Goal: Task Accomplishment & Management: Complete application form

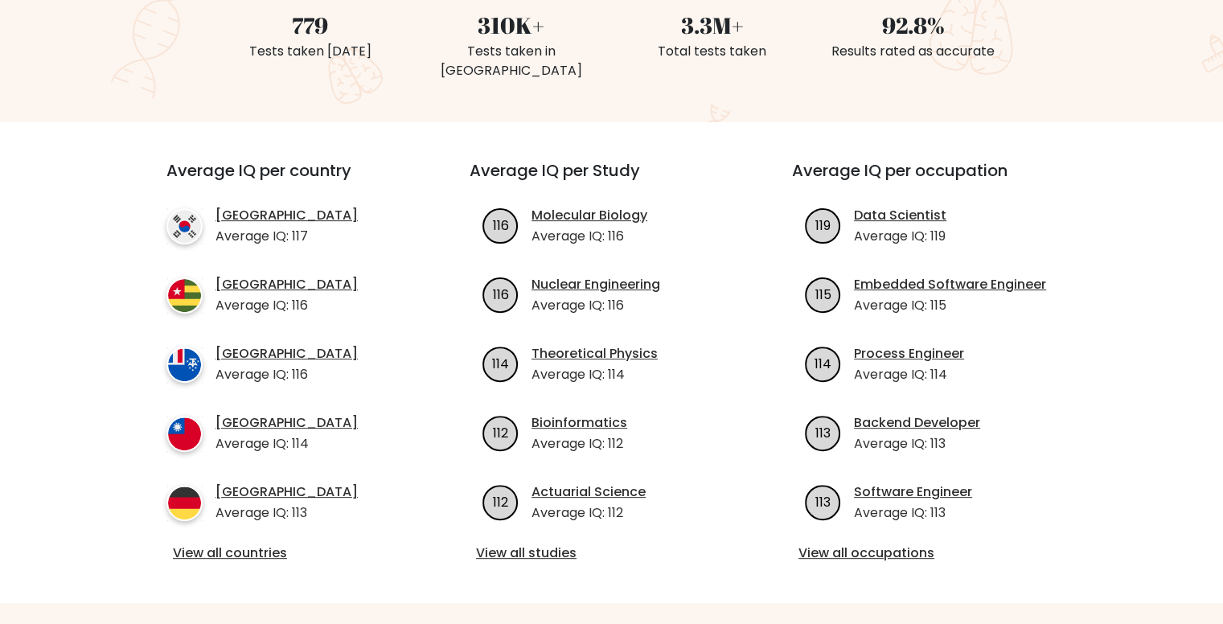
scroll to position [495, 0]
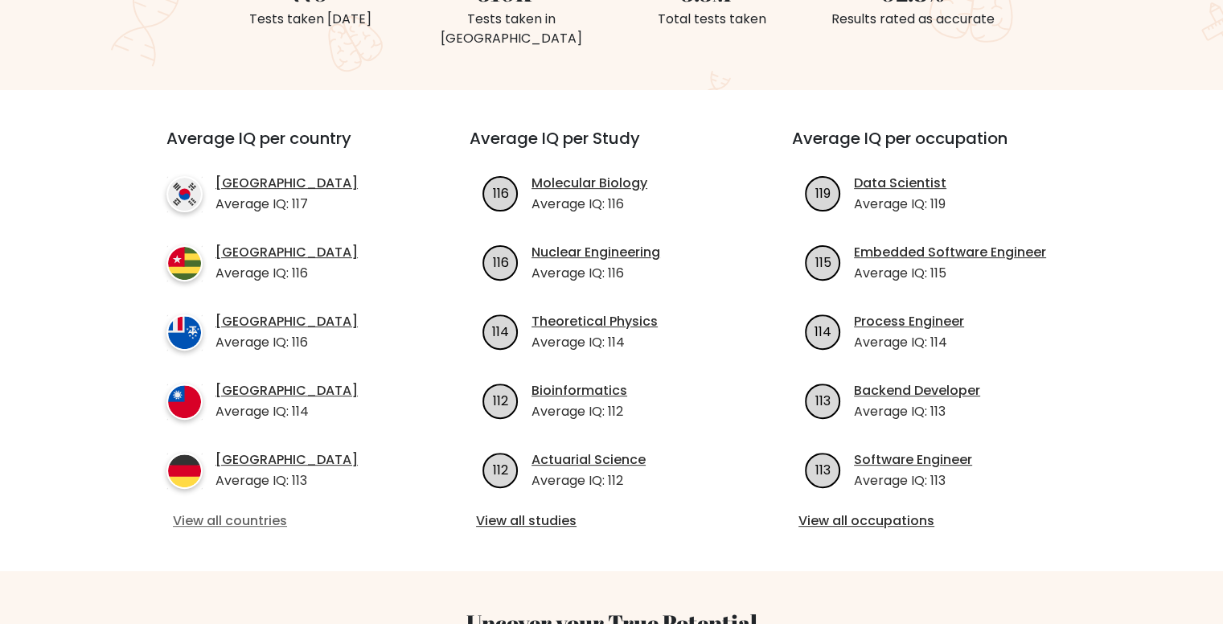
click at [244, 512] on link "View all countries" at bounding box center [289, 521] width 232 height 19
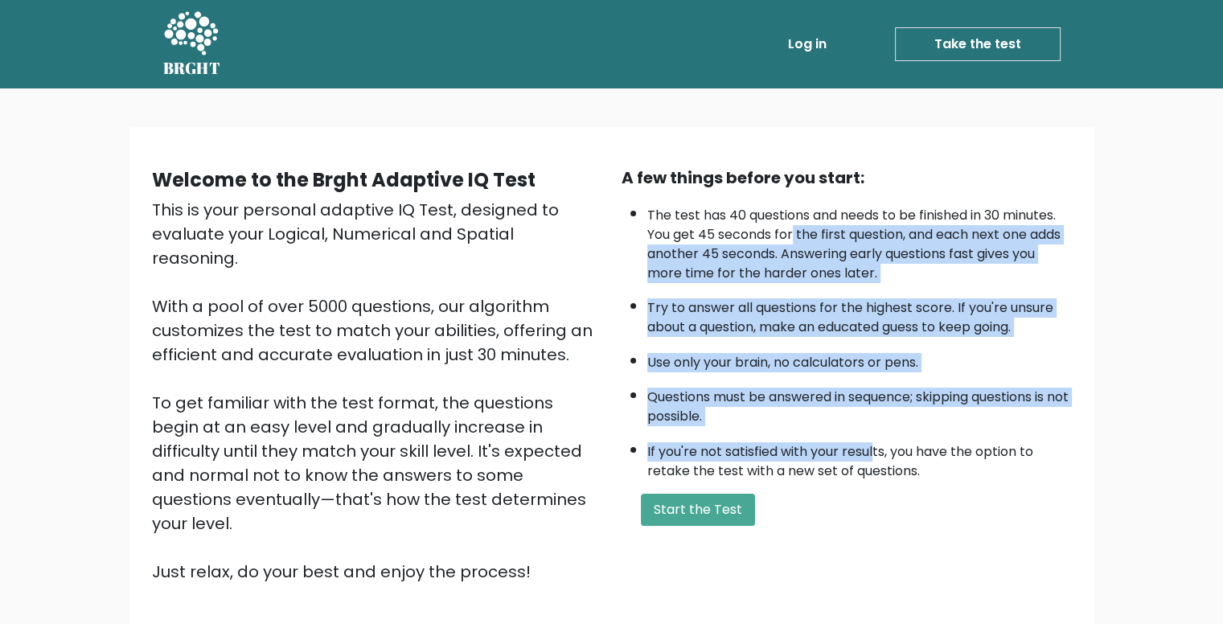
click at [922, 486] on div "A few things before you start: The test has 40 questions and needs to be finish…" at bounding box center [847, 375] width 470 height 418
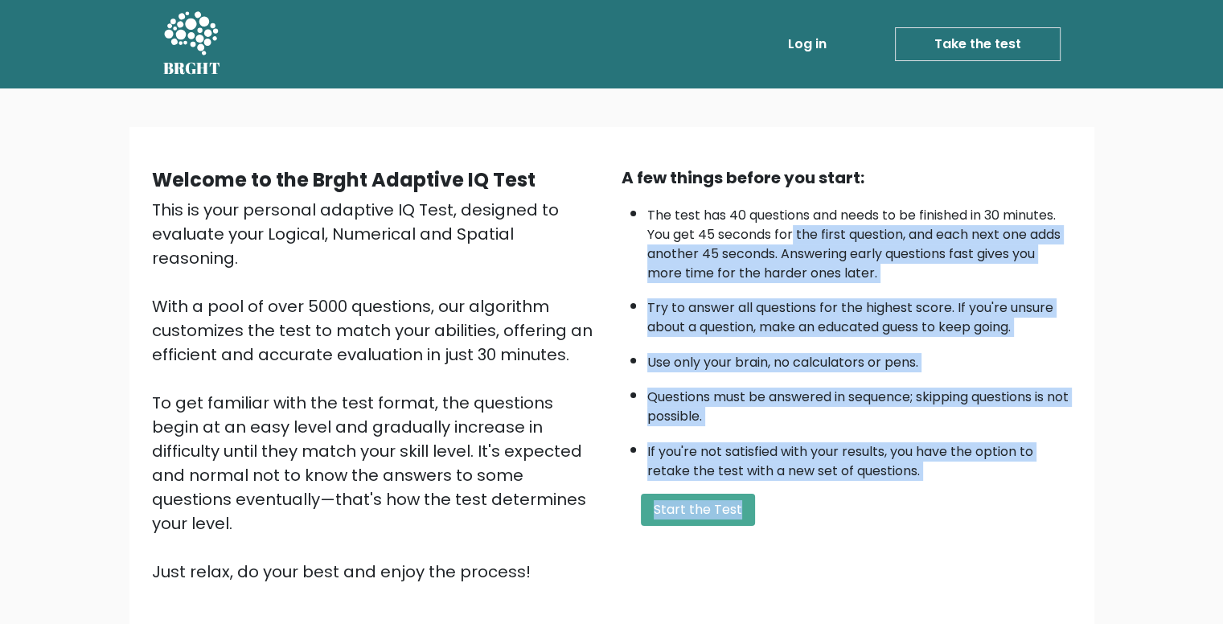
click at [903, 448] on li "If you're not satisfied with your results, you have the option to retake the te…" at bounding box center [859, 457] width 425 height 47
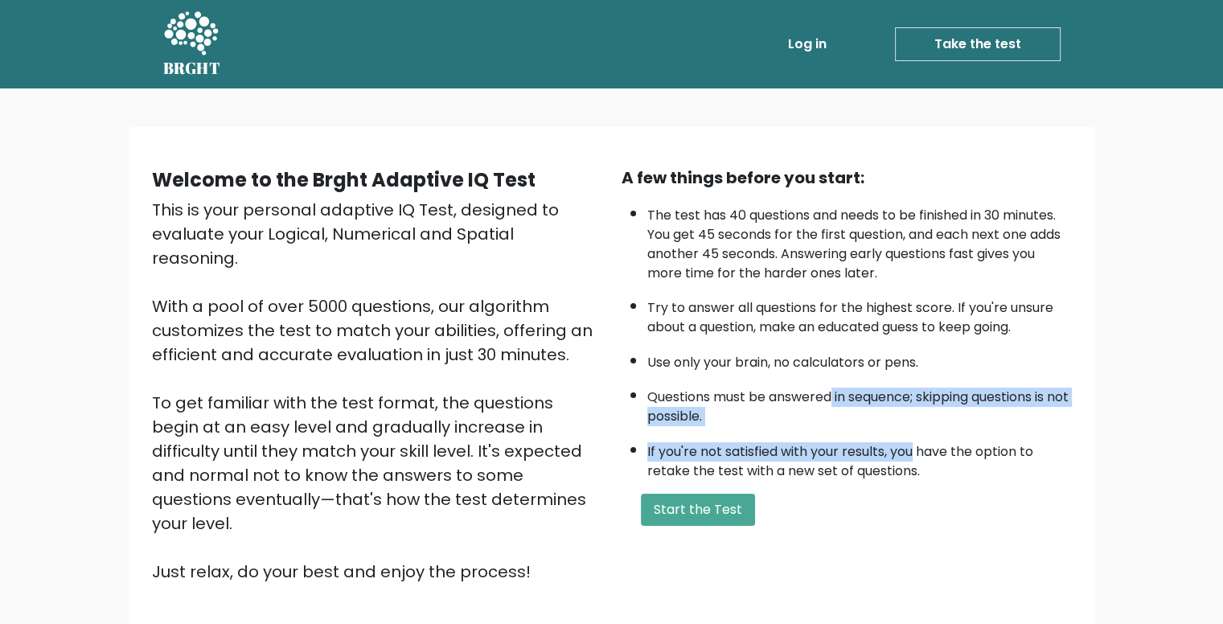
drag, startPoint x: 903, startPoint y: 448, endPoint x: 833, endPoint y: 400, distance: 85.0
click at [833, 400] on ul "The test has 40 questions and needs to be finished in 30 minutes. You get 45 se…" at bounding box center [847, 339] width 450 height 283
click at [833, 400] on li "Questions must be answered in sequence; skipping questions is not possible." at bounding box center [859, 403] width 425 height 47
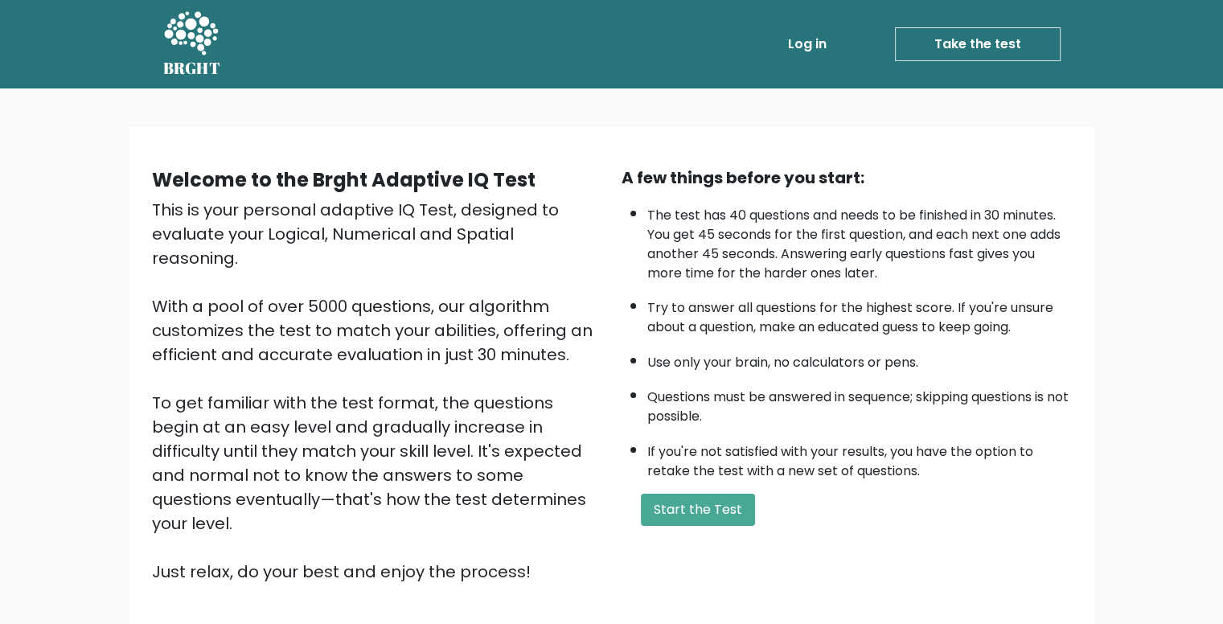
click at [675, 525] on div "A few things before you start: The test has 40 questions and needs to be finish…" at bounding box center [847, 375] width 470 height 418
click at [687, 512] on button "Start the Test" at bounding box center [698, 510] width 114 height 32
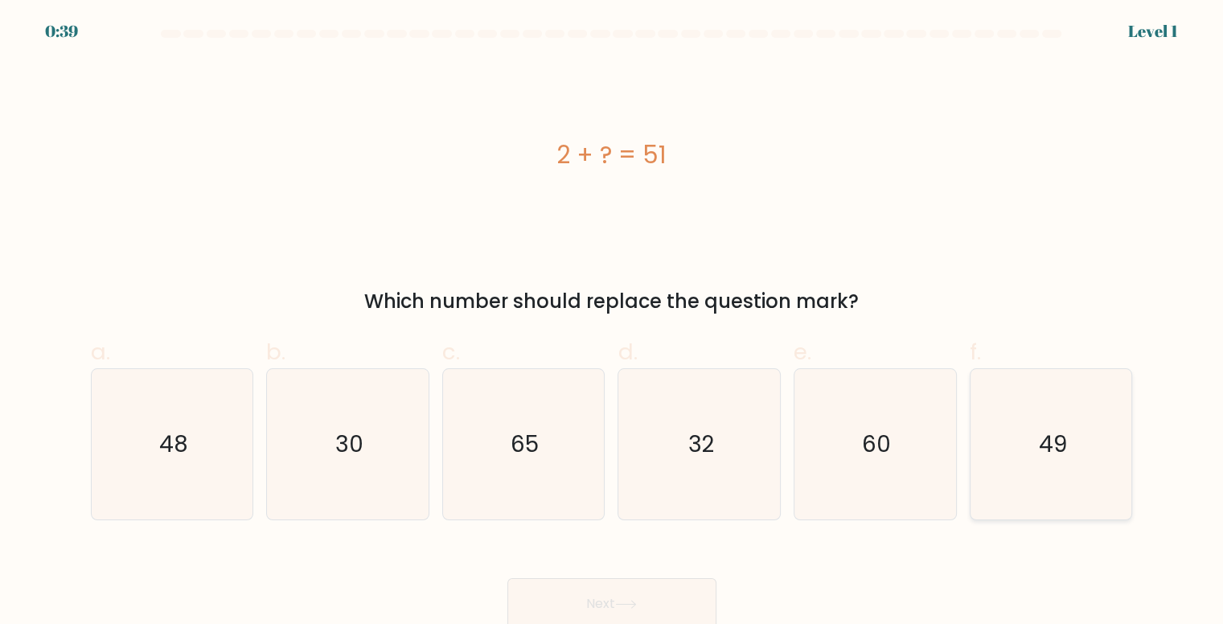
click at [1029, 438] on icon "49" at bounding box center [1051, 444] width 150 height 150
click at [613, 323] on input "f. 49" at bounding box center [612, 317] width 1 height 10
radio input "true"
click at [637, 612] on button "Next" at bounding box center [611, 603] width 209 height 51
click at [587, 589] on button "Next" at bounding box center [611, 603] width 209 height 51
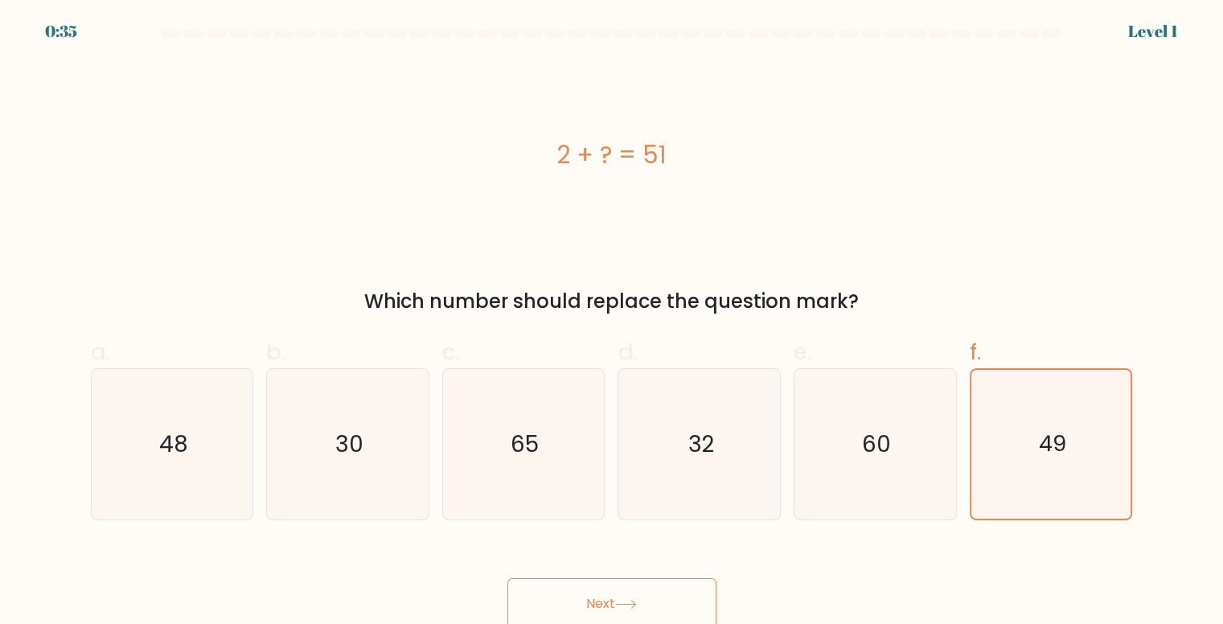
scroll to position [6, 0]
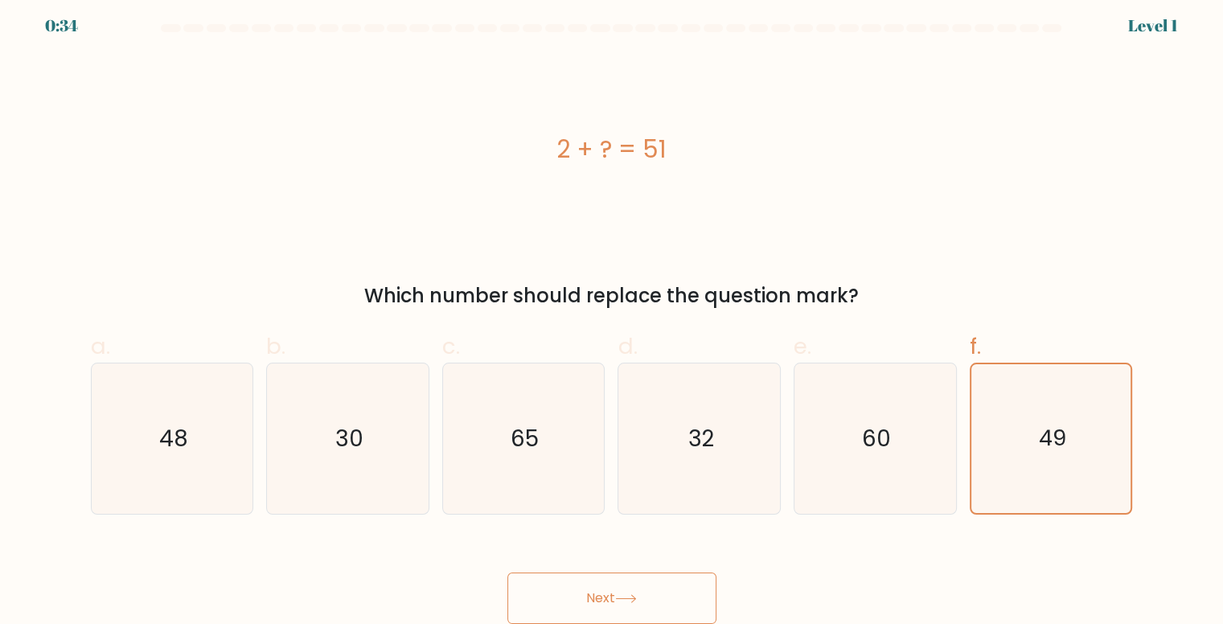
click at [556, 602] on button "Next" at bounding box center [611, 598] width 209 height 51
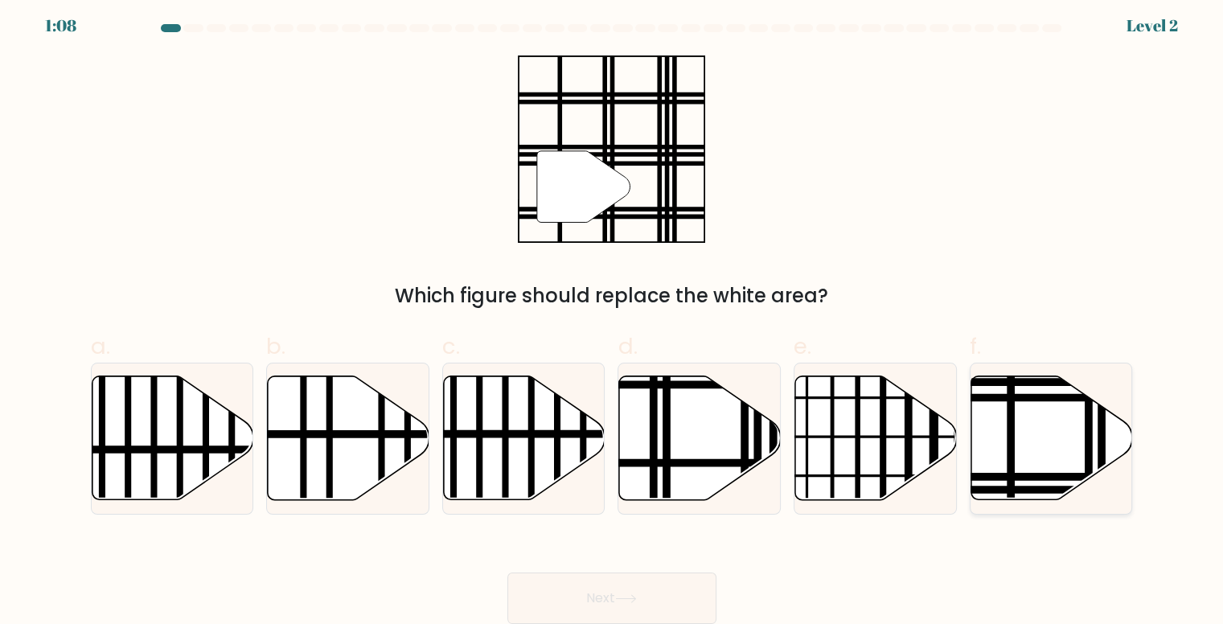
click at [1011, 432] on line at bounding box center [1011, 373] width 0 height 326
click at [613, 317] on input "f." at bounding box center [612, 311] width 1 height 10
radio input "true"
click at [643, 588] on button "Next" at bounding box center [611, 598] width 209 height 51
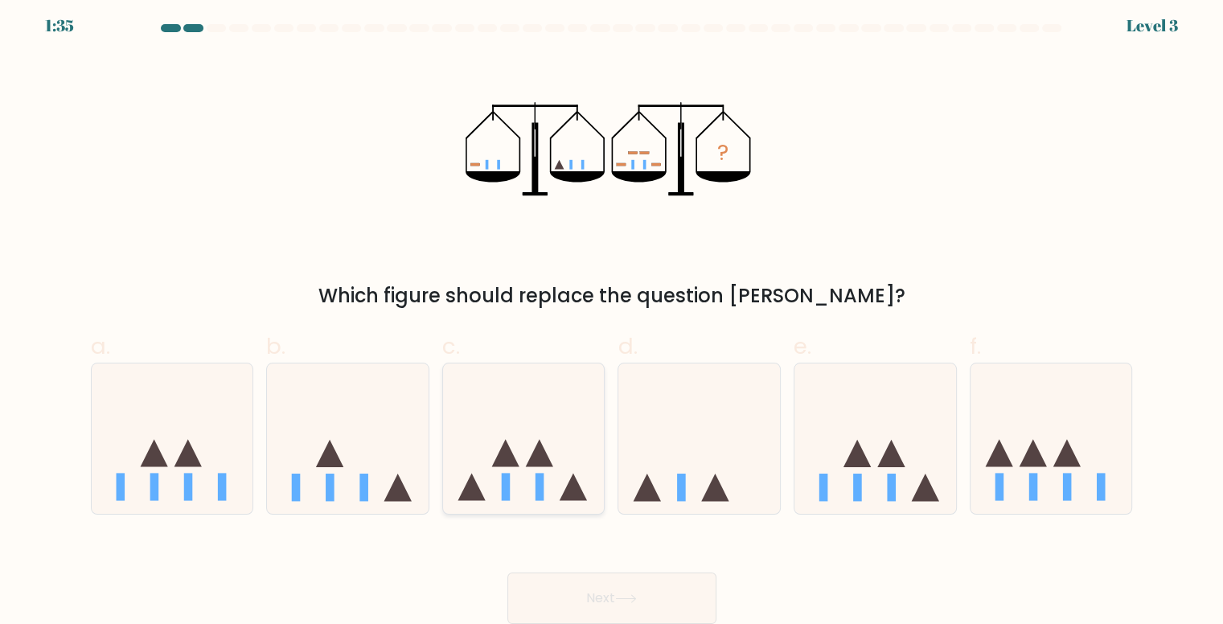
drag, startPoint x: 549, startPoint y: 432, endPoint x: 563, endPoint y: 460, distance: 31.7
click at [563, 460] on icon at bounding box center [524, 439] width 162 height 134
click at [612, 317] on input "c." at bounding box center [612, 311] width 1 height 10
radio input "true"
click at [563, 310] on form at bounding box center [611, 324] width 1223 height 600
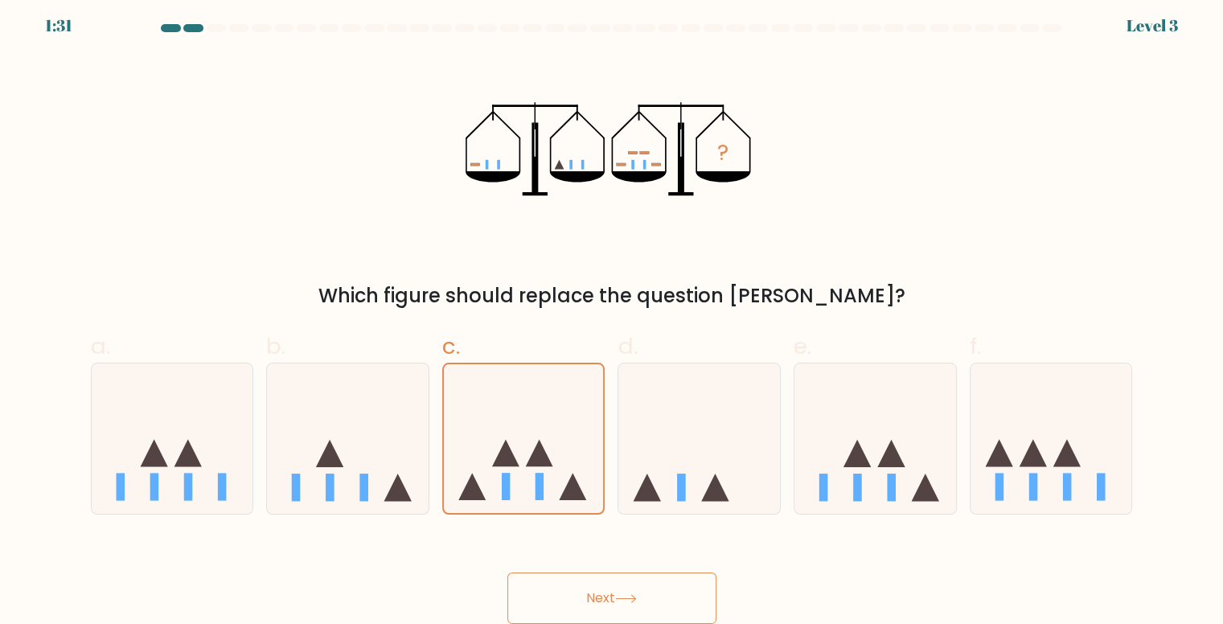
click at [582, 579] on button "Next" at bounding box center [611, 598] width 209 height 51
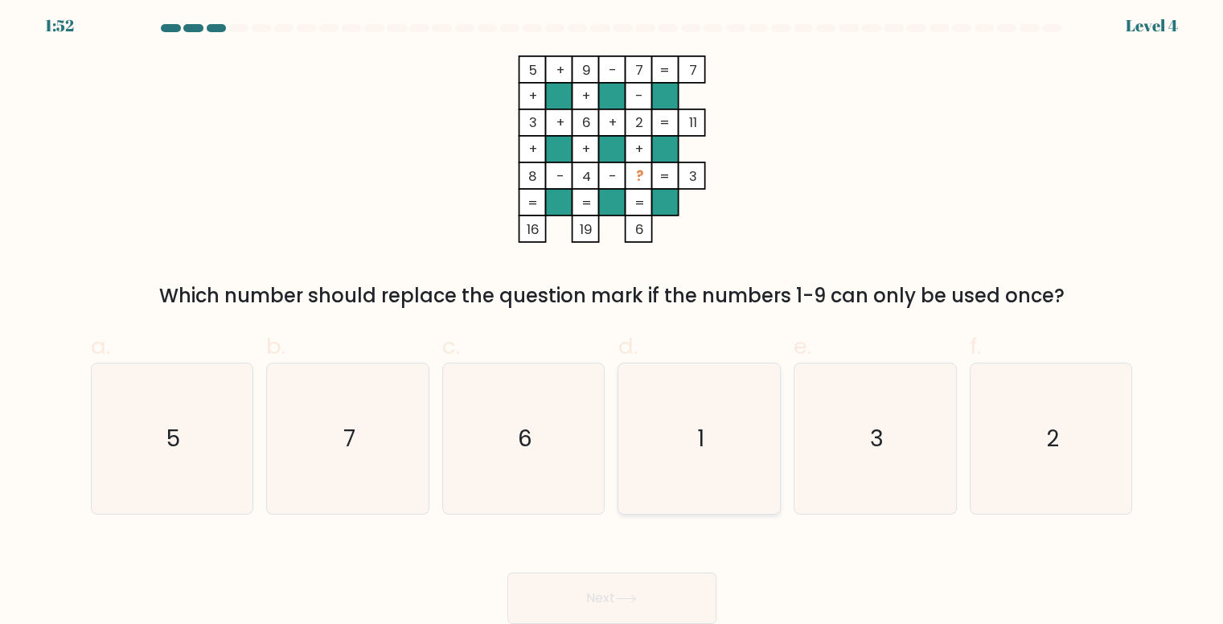
click at [704, 434] on text "1" at bounding box center [700, 438] width 7 height 31
click at [613, 317] on input "d. 1" at bounding box center [612, 311] width 1 height 10
radio input "true"
click at [608, 581] on button "Next" at bounding box center [611, 598] width 209 height 51
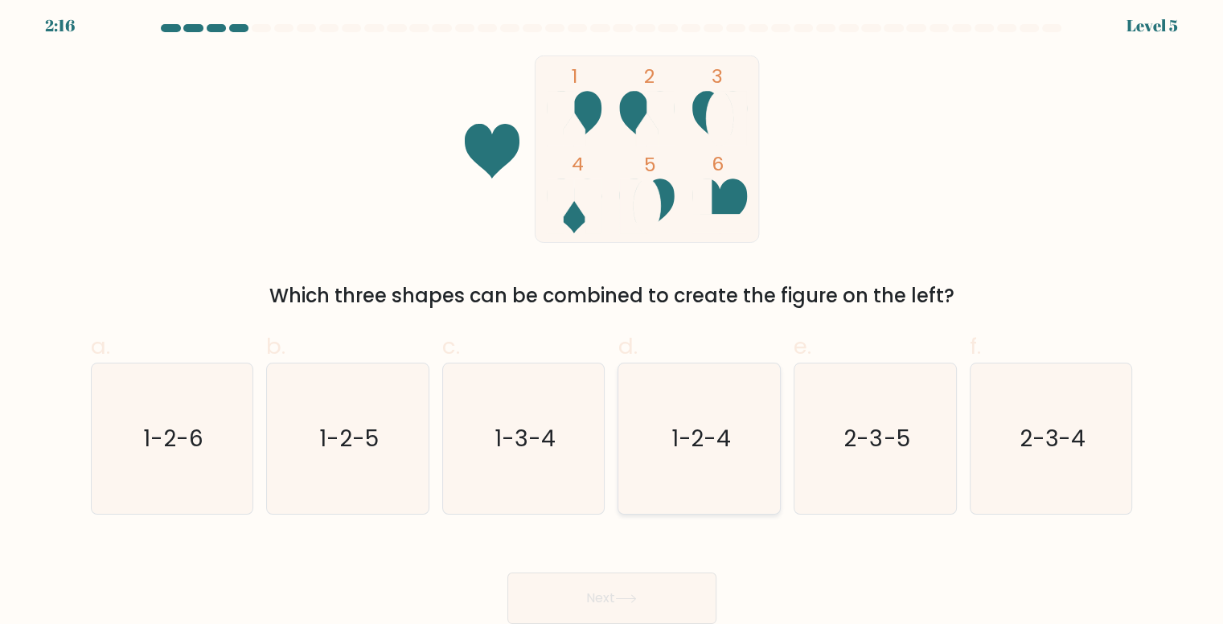
click at [698, 433] on text "1-2-4" at bounding box center [701, 438] width 60 height 31
click at [613, 317] on input "d. 1-2-4" at bounding box center [612, 311] width 1 height 10
radio input "true"
click at [656, 598] on button "Next" at bounding box center [611, 598] width 209 height 51
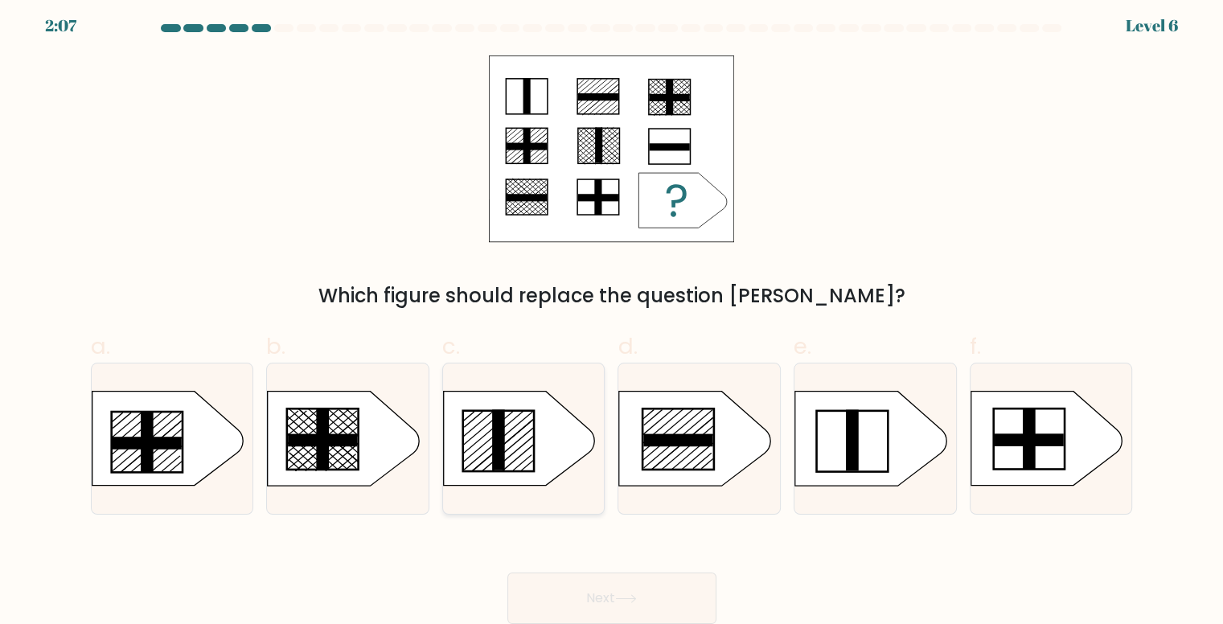
click at [536, 445] on icon at bounding box center [518, 439] width 151 height 94
click at [612, 317] on input "c." at bounding box center [612, 311] width 1 height 10
radio input "true"
click at [659, 598] on button "Next" at bounding box center [611, 598] width 209 height 51
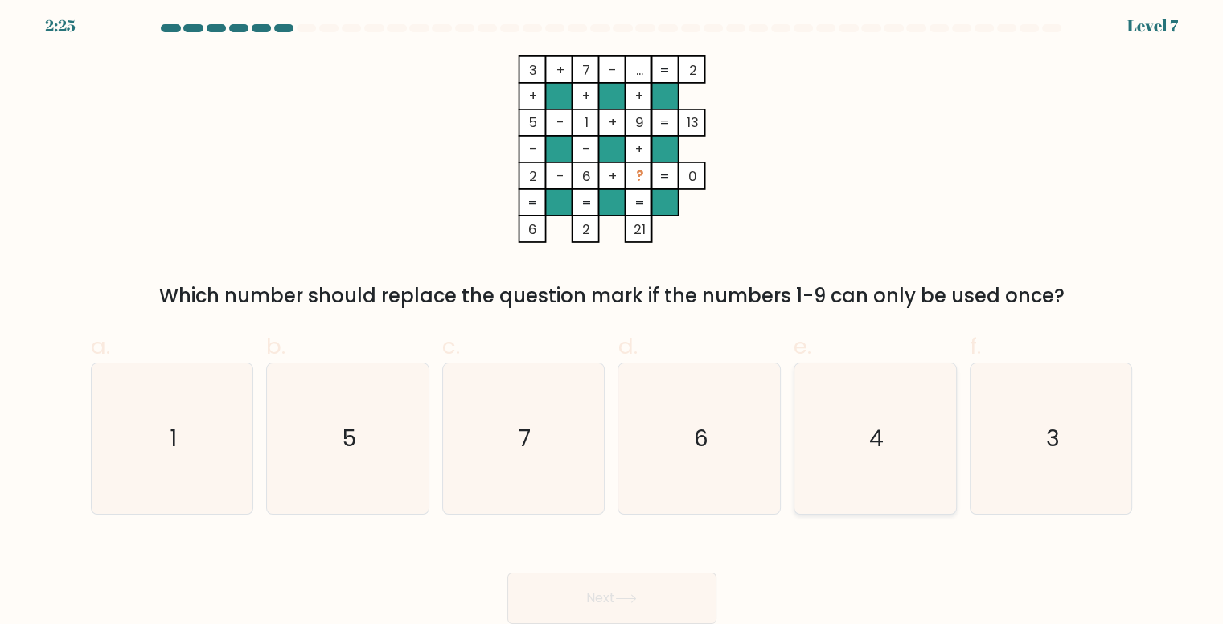
click at [877, 487] on icon "4" at bounding box center [875, 439] width 150 height 150
click at [613, 317] on input "e. 4" at bounding box center [612, 311] width 1 height 10
radio input "true"
click at [672, 590] on button "Next" at bounding box center [611, 598] width 209 height 51
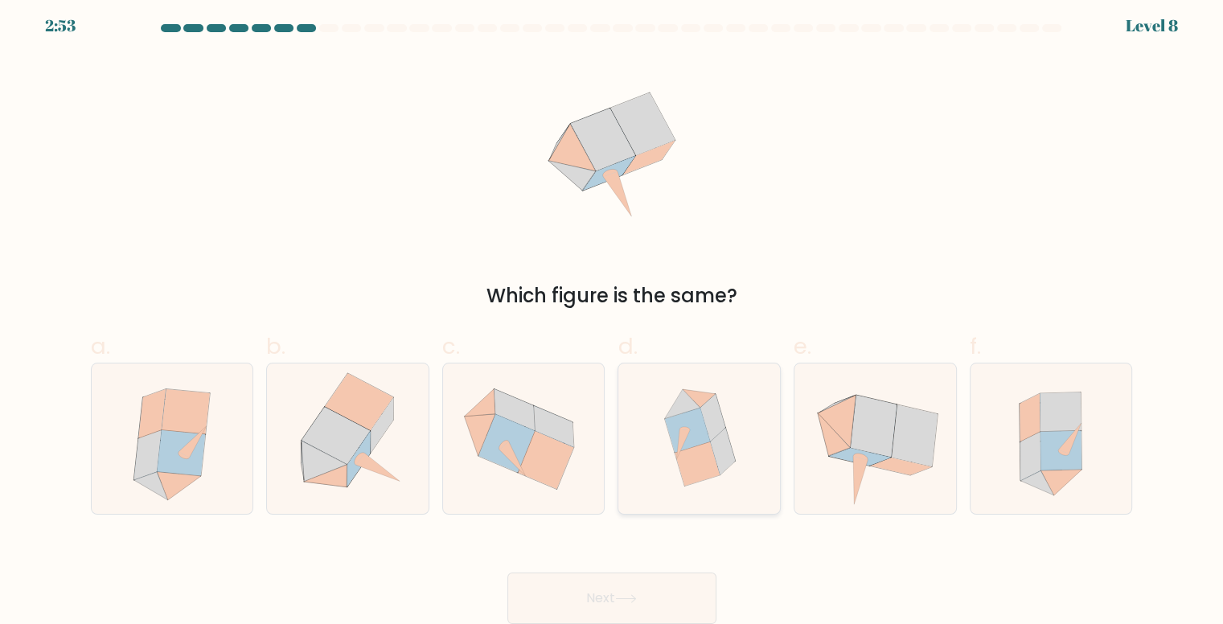
click at [688, 447] on icon at bounding box center [687, 430] width 45 height 44
click at [613, 317] on input "d." at bounding box center [612, 311] width 1 height 10
radio input "true"
click at [586, 602] on button "Next" at bounding box center [611, 598] width 209 height 51
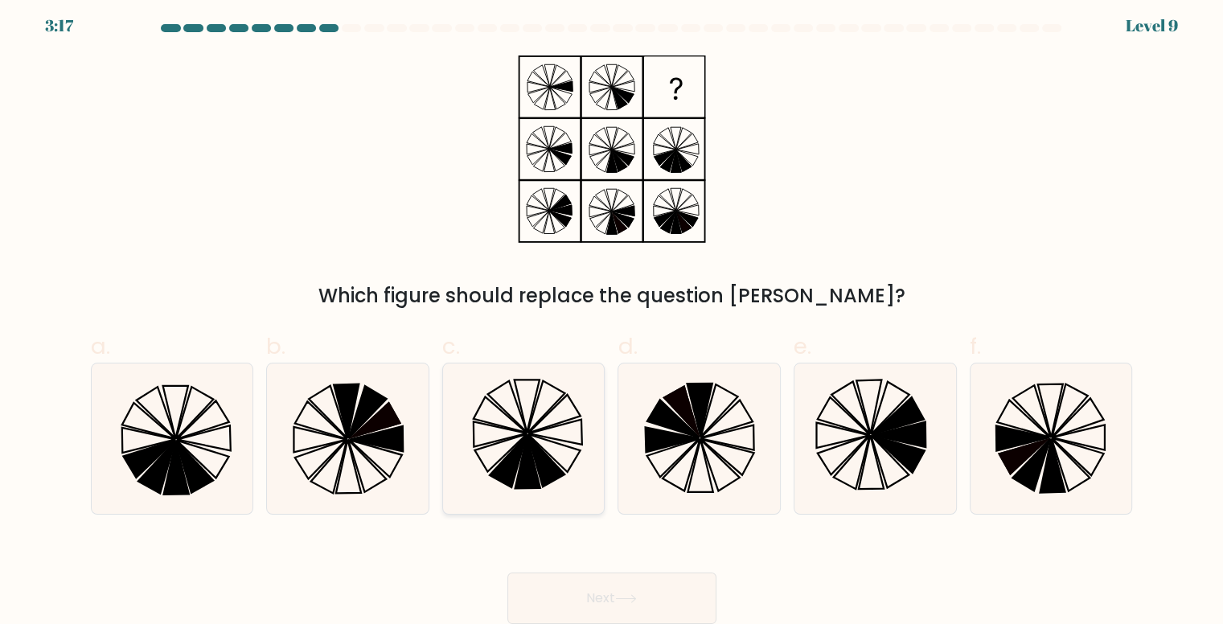
click at [553, 480] on icon at bounding box center [546, 461] width 37 height 52
click at [612, 317] on input "c." at bounding box center [612, 311] width 1 height 10
radio input "true"
click at [603, 610] on button "Next" at bounding box center [611, 598] width 209 height 51
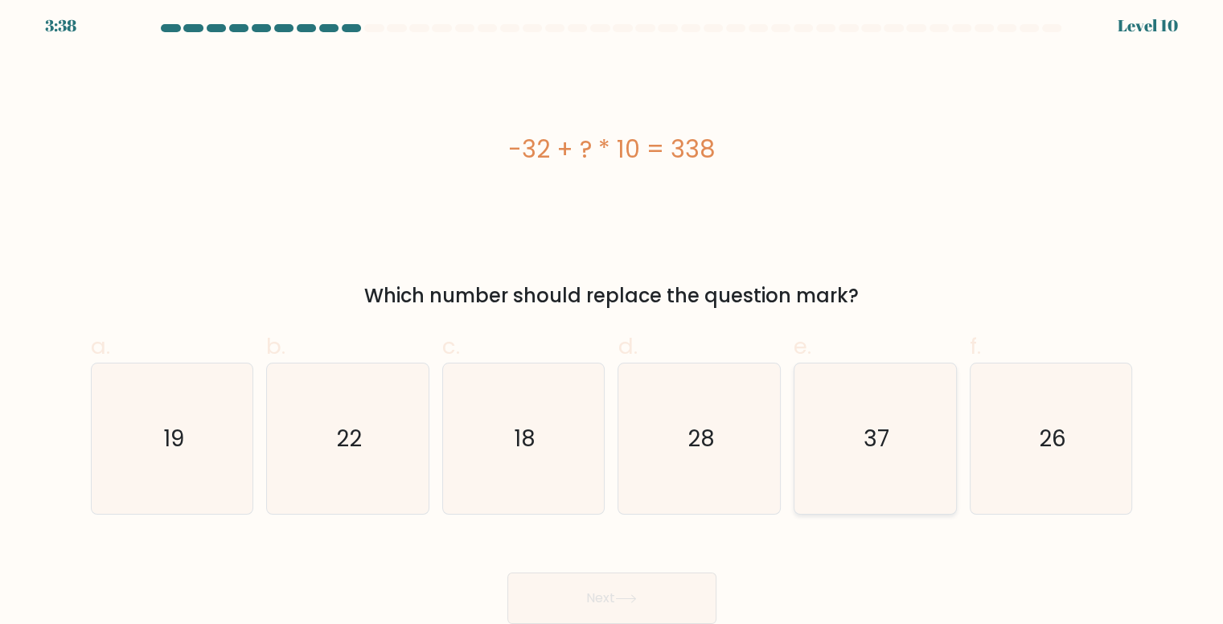
click at [861, 465] on icon "37" at bounding box center [875, 439] width 150 height 150
click at [613, 317] on input "e. 37" at bounding box center [612, 311] width 1 height 10
radio input "true"
click at [637, 586] on button "Next" at bounding box center [611, 598] width 209 height 51
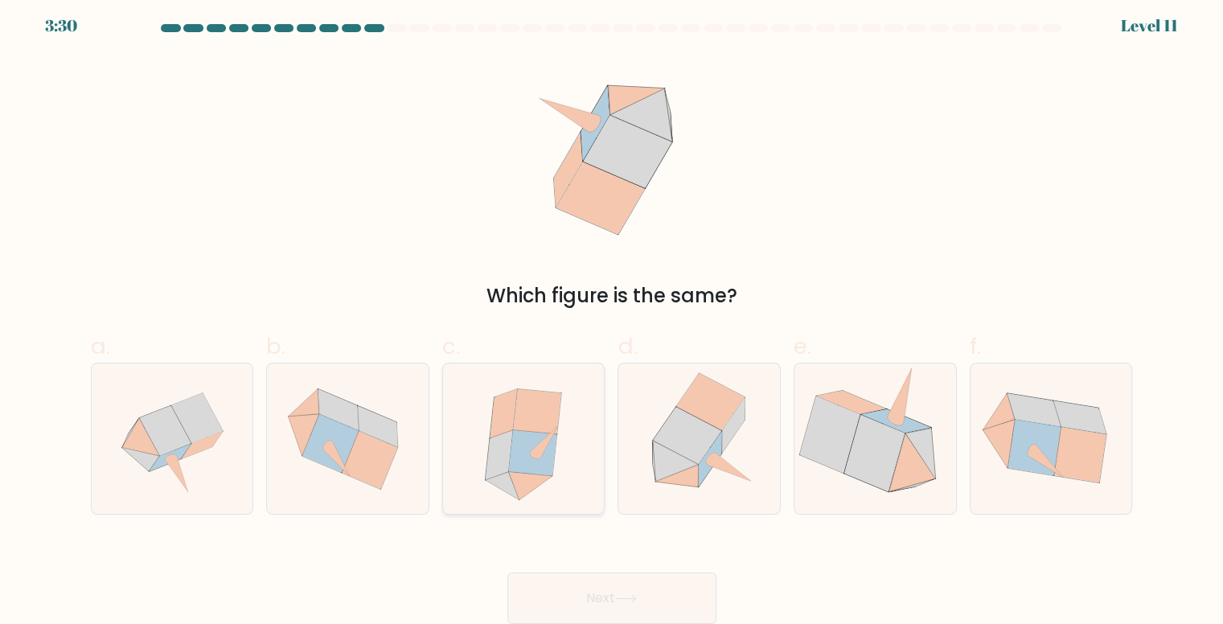
click at [565, 457] on icon at bounding box center [524, 439] width 134 height 150
click at [612, 317] on input "c." at bounding box center [612, 311] width 1 height 10
radio input "true"
click at [618, 593] on button "Next" at bounding box center [611, 598] width 209 height 51
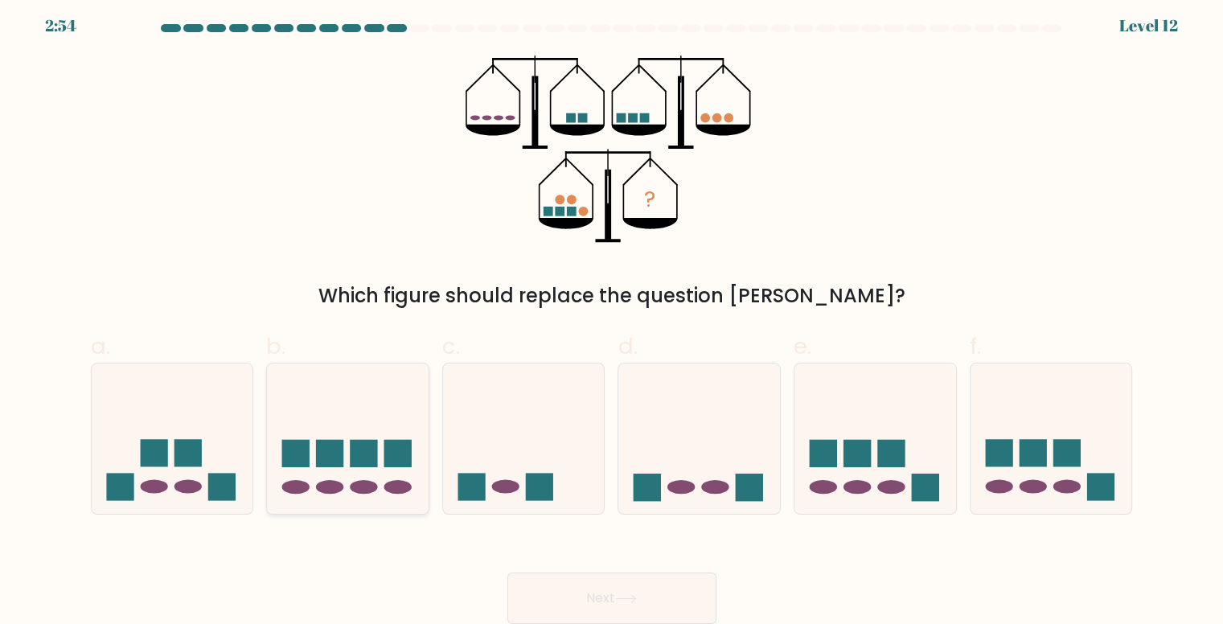
click at [364, 446] on rect at bounding box center [363, 453] width 27 height 27
click at [612, 317] on input "b." at bounding box center [612, 311] width 1 height 10
radio input "true"
click at [541, 539] on div "Next" at bounding box center [612, 579] width 1062 height 90
click at [621, 574] on button "Next" at bounding box center [611, 598] width 209 height 51
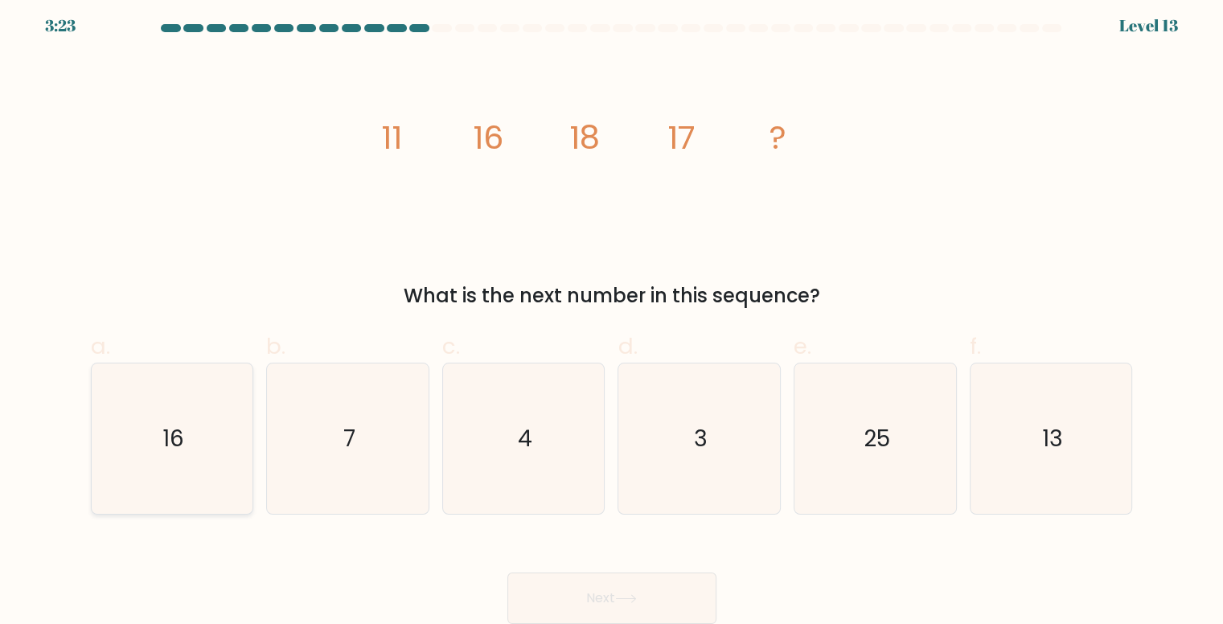
click at [241, 430] on icon "16" at bounding box center [172, 439] width 150 height 150
click at [612, 317] on input "a. 16" at bounding box center [612, 311] width 1 height 10
radio input "true"
click at [1026, 478] on icon "13" at bounding box center [1051, 439] width 150 height 150
click at [613, 317] on input "f. 13" at bounding box center [612, 311] width 1 height 10
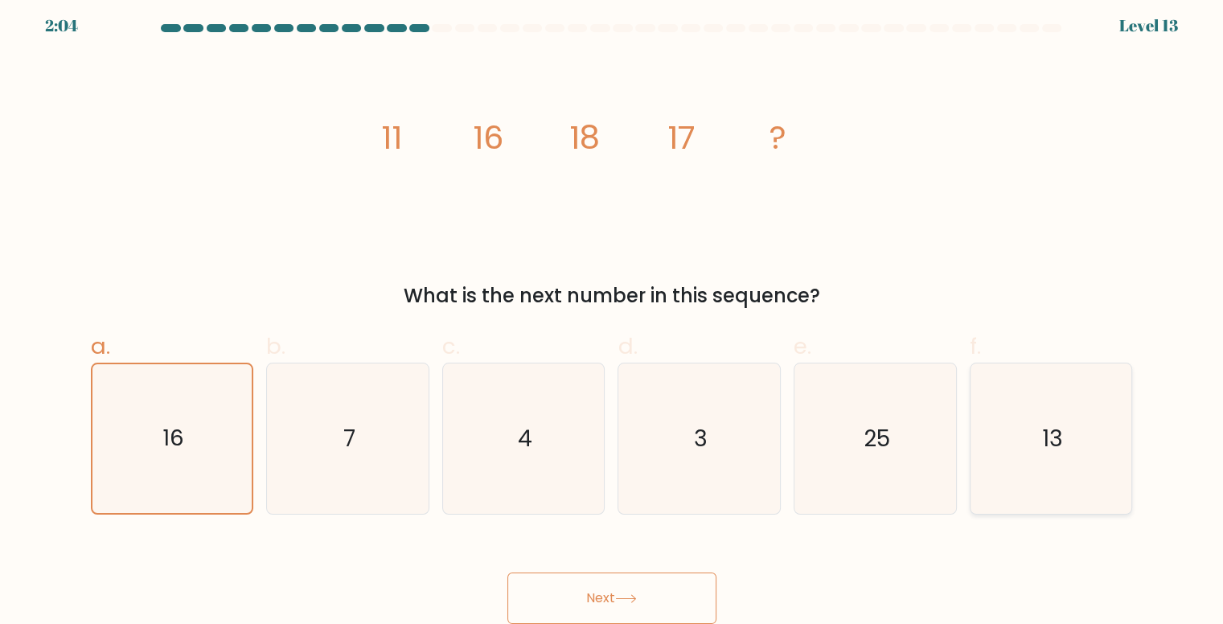
radio input "true"
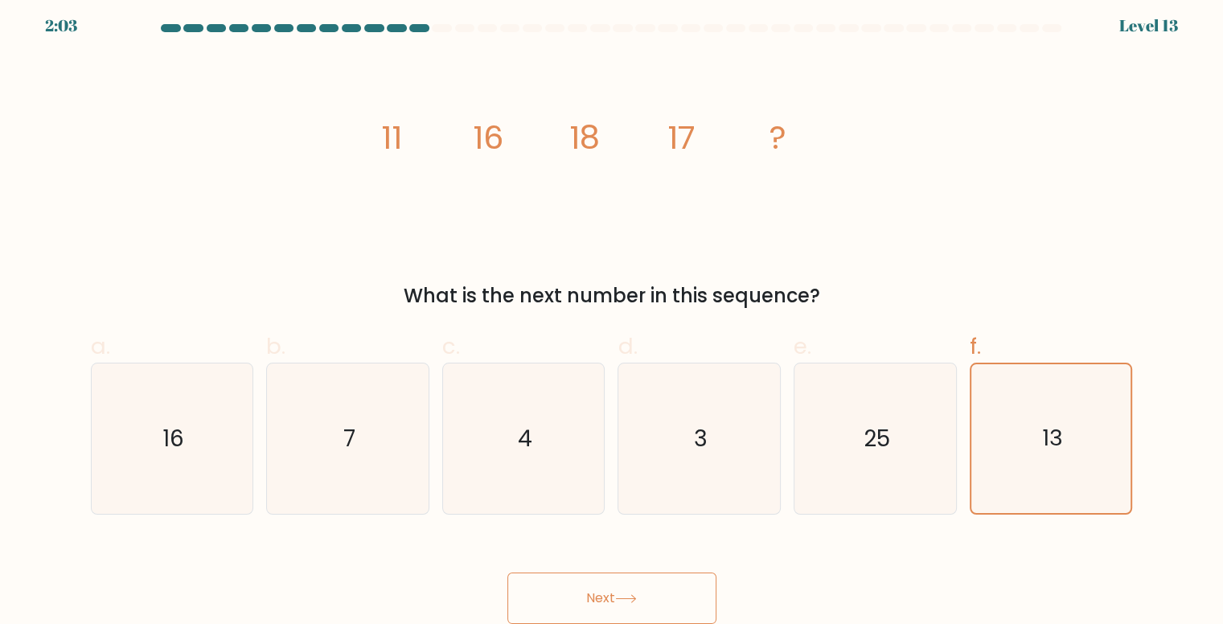
click at [624, 603] on icon at bounding box center [626, 598] width 22 height 9
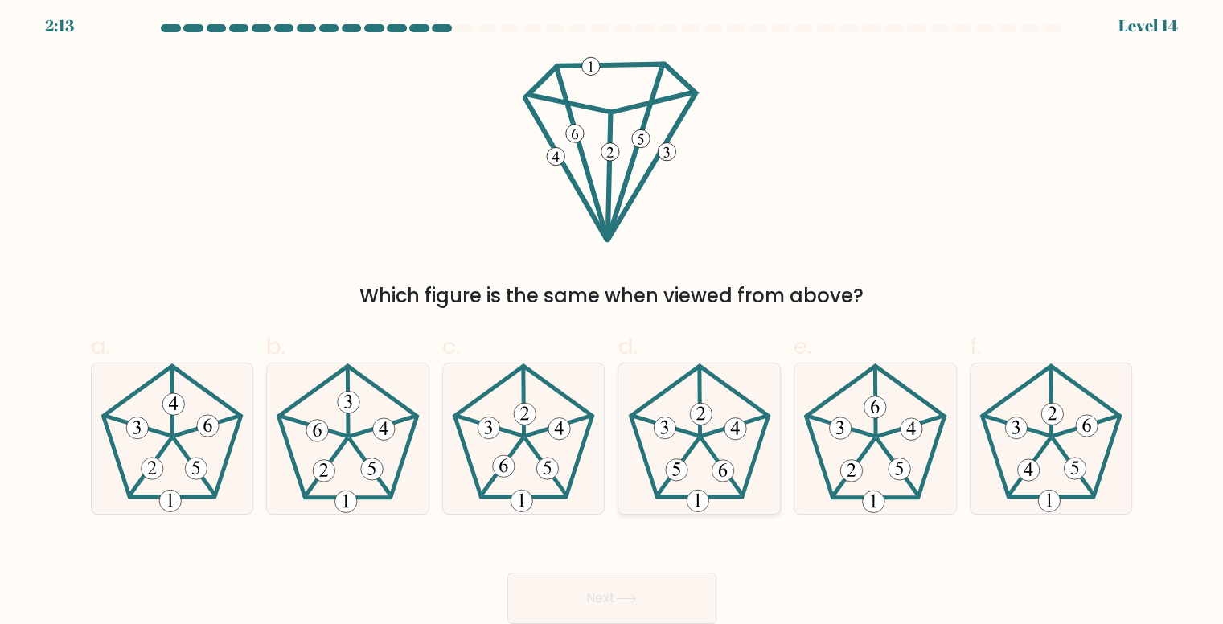
click at [699, 466] on icon at bounding box center [700, 439] width 150 height 150
click at [613, 317] on input "d." at bounding box center [612, 311] width 1 height 10
radio input "true"
click at [642, 590] on button "Next" at bounding box center [611, 598] width 209 height 51
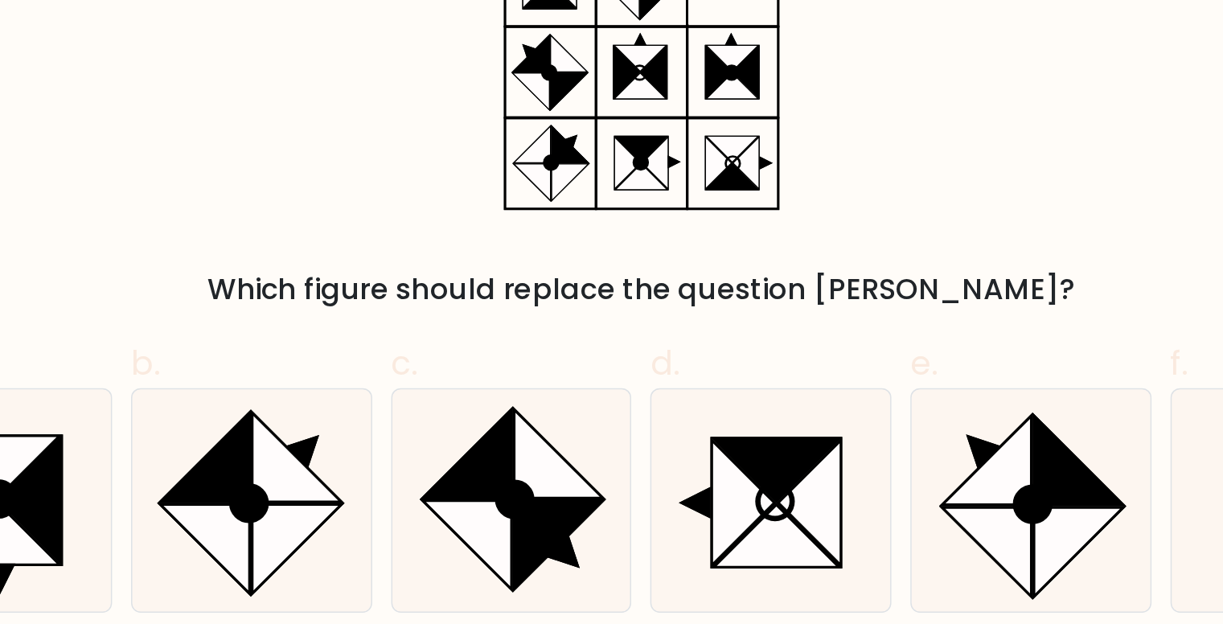
click at [783, 233] on div "Which figure should replace the question mark?" at bounding box center [612, 182] width 1062 height 255
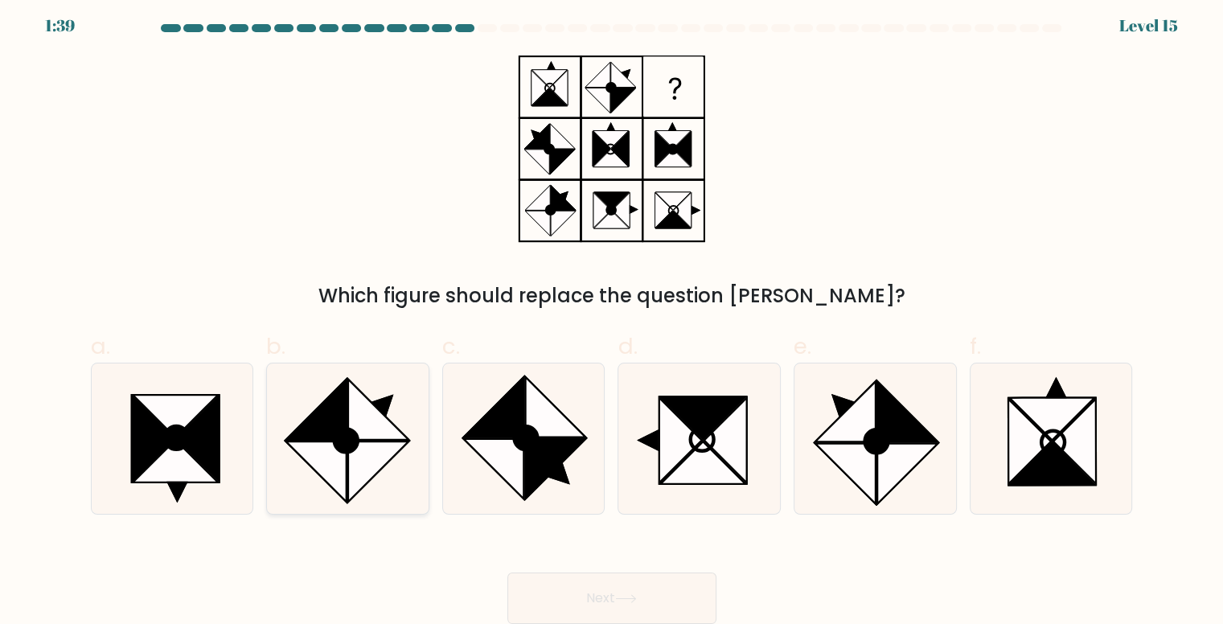
click at [365, 408] on icon at bounding box center [378, 410] width 60 height 60
click at [612, 317] on input "b." at bounding box center [612, 311] width 1 height 10
radio input "true"
click at [564, 594] on button "Next" at bounding box center [611, 598] width 209 height 51
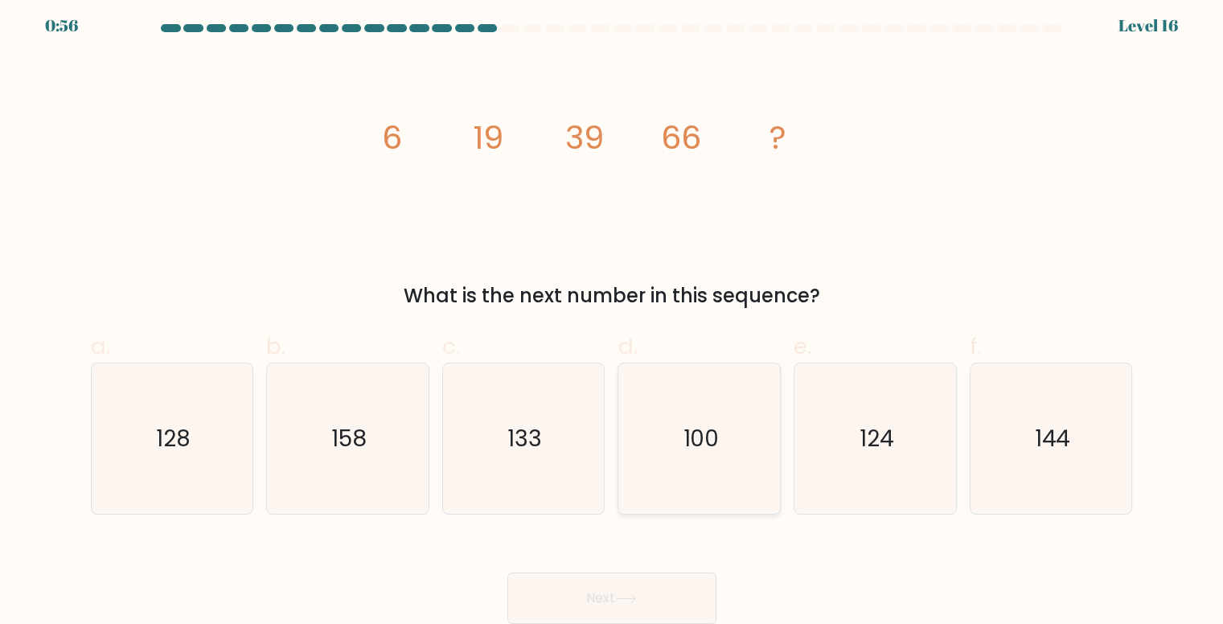
click at [663, 366] on icon "100" at bounding box center [700, 439] width 150 height 150
click at [613, 317] on input "d. 100" at bounding box center [612, 311] width 1 height 10
radio input "true"
click at [618, 590] on button "Next" at bounding box center [611, 598] width 209 height 51
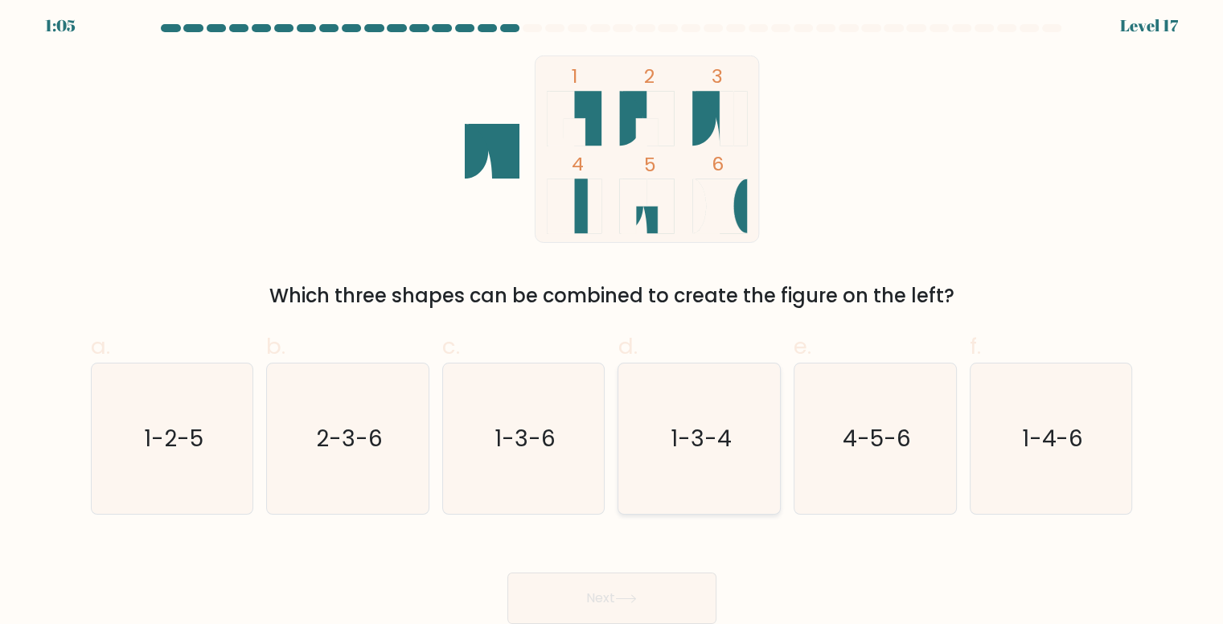
click at [665, 445] on icon "1-3-4" at bounding box center [700, 439] width 150 height 150
click at [613, 317] on input "d. 1-3-4" at bounding box center [612, 311] width 1 height 10
radio input "true"
drag, startPoint x: 650, startPoint y: 589, endPoint x: 541, endPoint y: 586, distance: 108.6
click at [541, 586] on button "Next" at bounding box center [611, 598] width 209 height 51
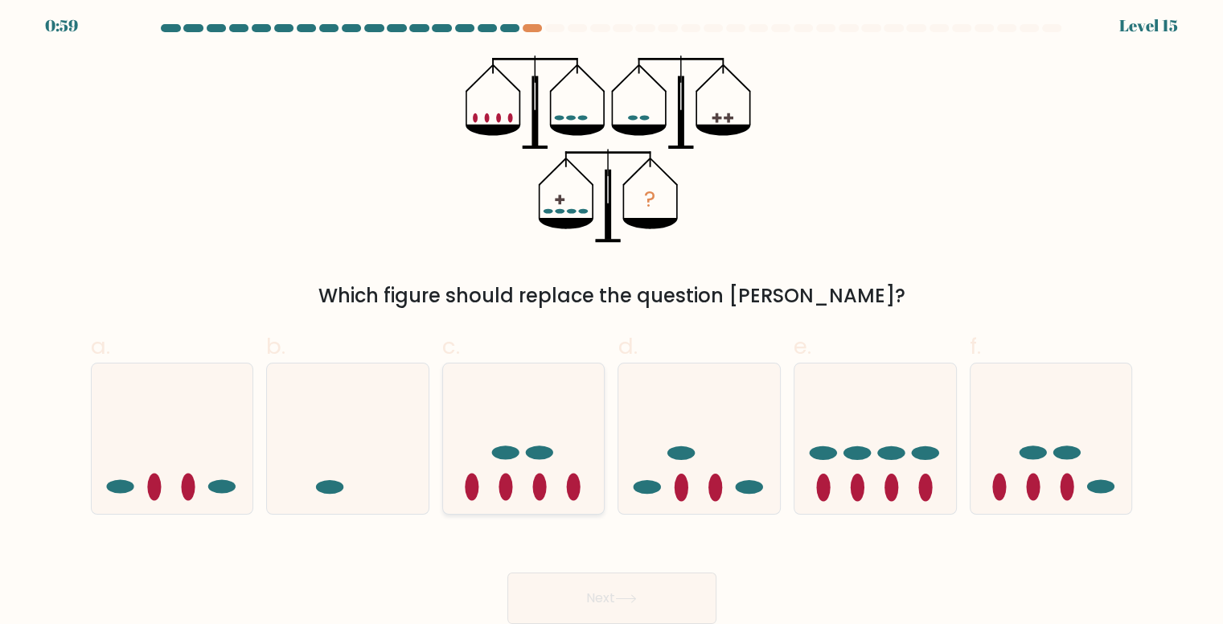
click at [560, 477] on icon at bounding box center [524, 439] width 162 height 134
click at [612, 317] on input "c." at bounding box center [612, 311] width 1 height 10
radio input "true"
click at [641, 582] on button "Next" at bounding box center [611, 598] width 209 height 51
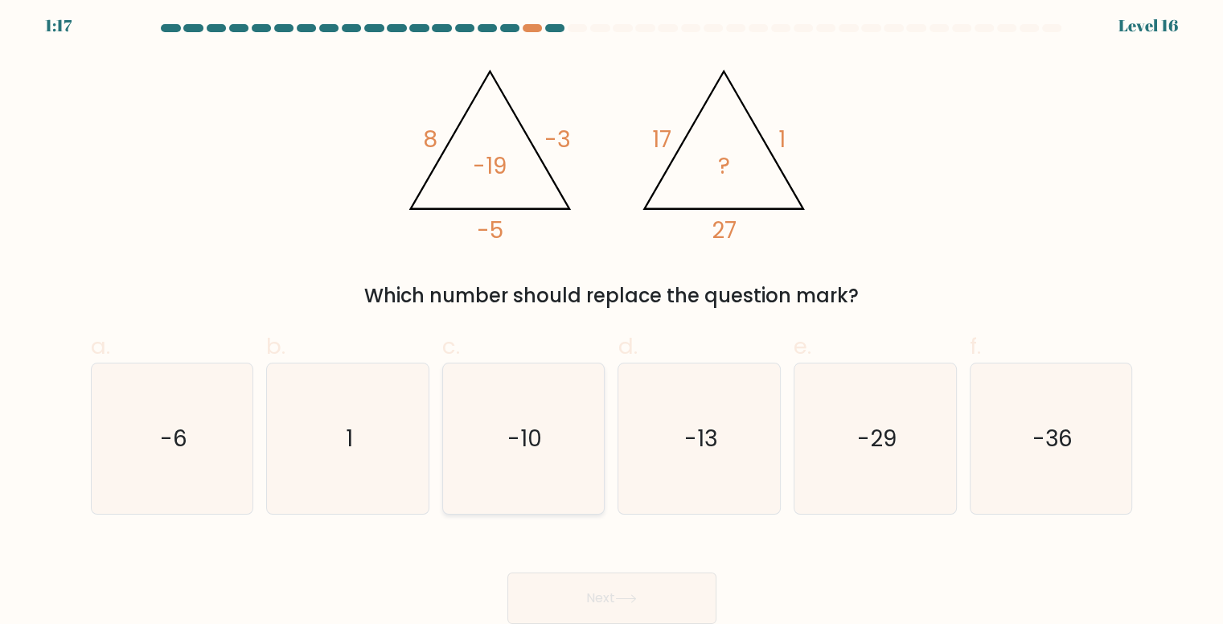
click at [523, 406] on icon "-10" at bounding box center [524, 439] width 150 height 150
click at [612, 317] on input "c. -10" at bounding box center [612, 311] width 1 height 10
radio input "true"
click at [587, 580] on button "Next" at bounding box center [611, 598] width 209 height 51
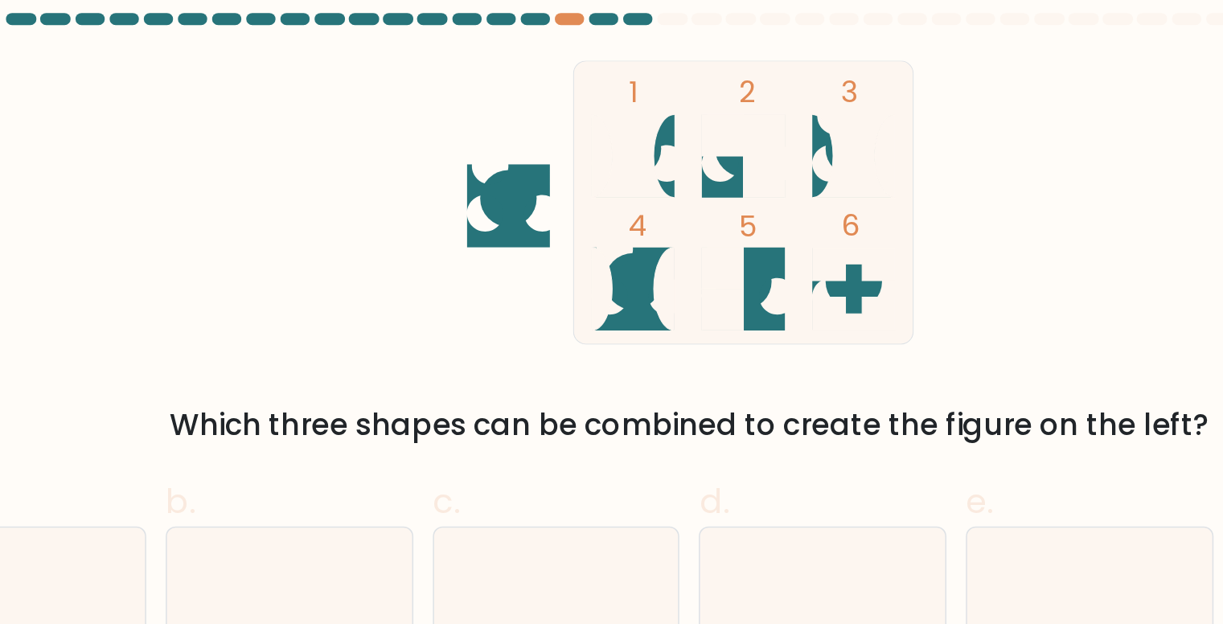
click at [627, 264] on div "1 2 3 4 5 6 Which three shapes can be combined to create the figure on the left?" at bounding box center [612, 182] width 1062 height 255
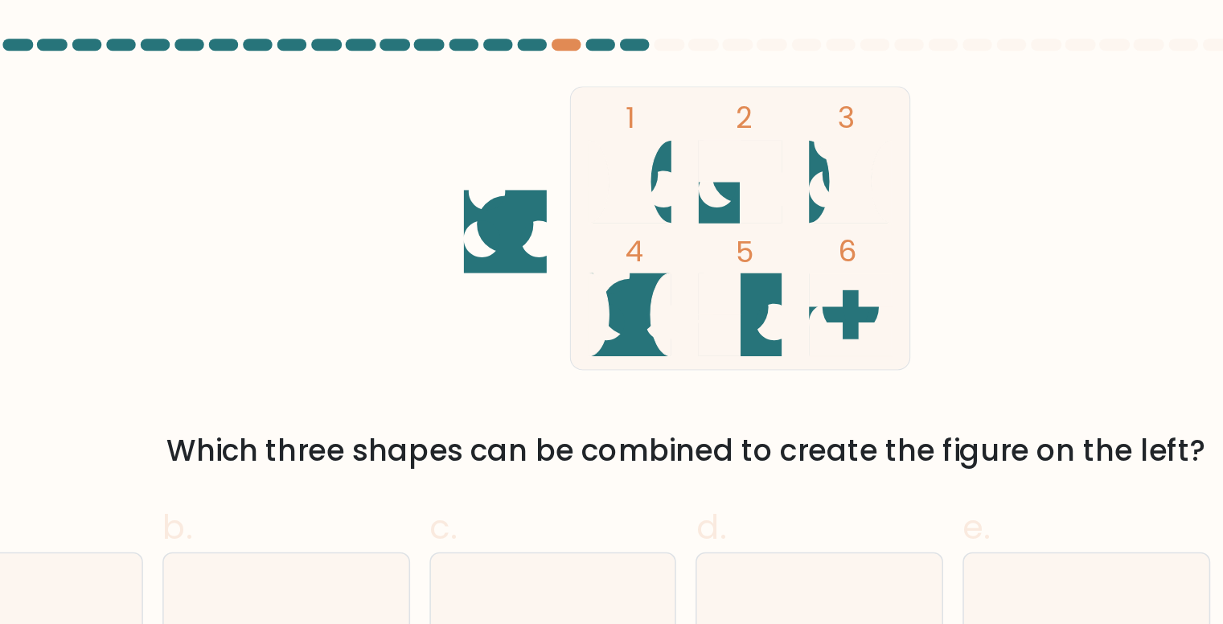
scroll to position [3, 0]
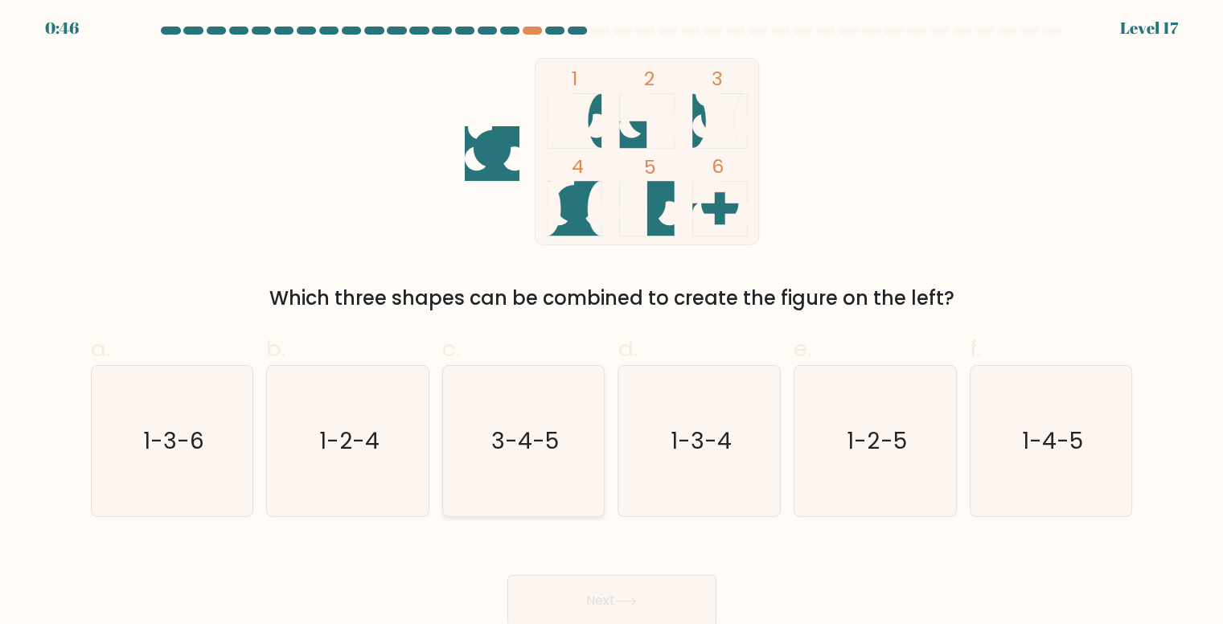
click at [531, 490] on icon "3-4-5" at bounding box center [524, 441] width 150 height 150
click at [612, 319] on input "c. 3-4-5" at bounding box center [612, 314] width 1 height 10
radio input "true"
click at [597, 602] on button "Next" at bounding box center [611, 600] width 209 height 51
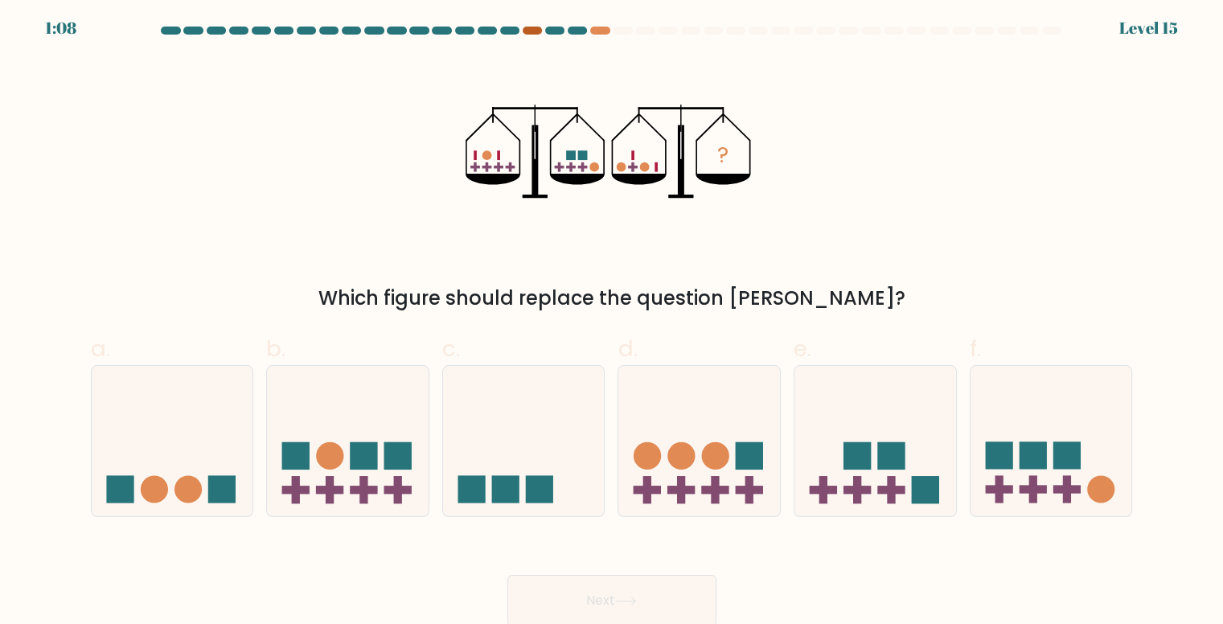
click at [532, 27] on div at bounding box center [532, 31] width 19 height 8
click at [539, 29] on div at bounding box center [532, 31] width 19 height 8
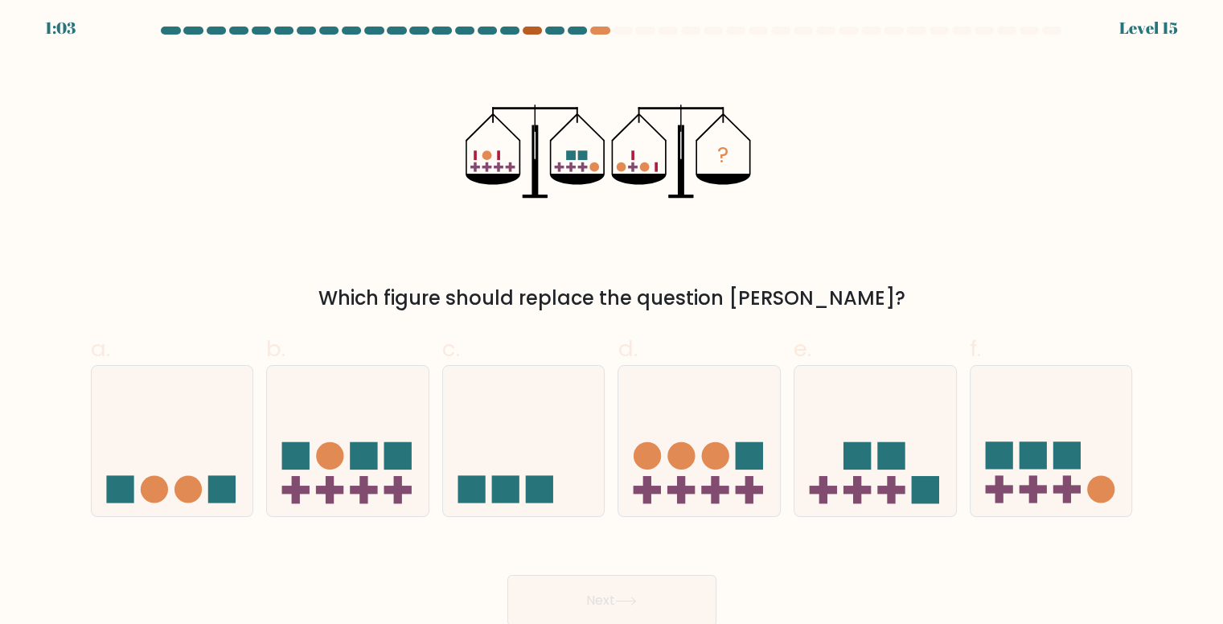
click at [536, 28] on div at bounding box center [532, 31] width 19 height 8
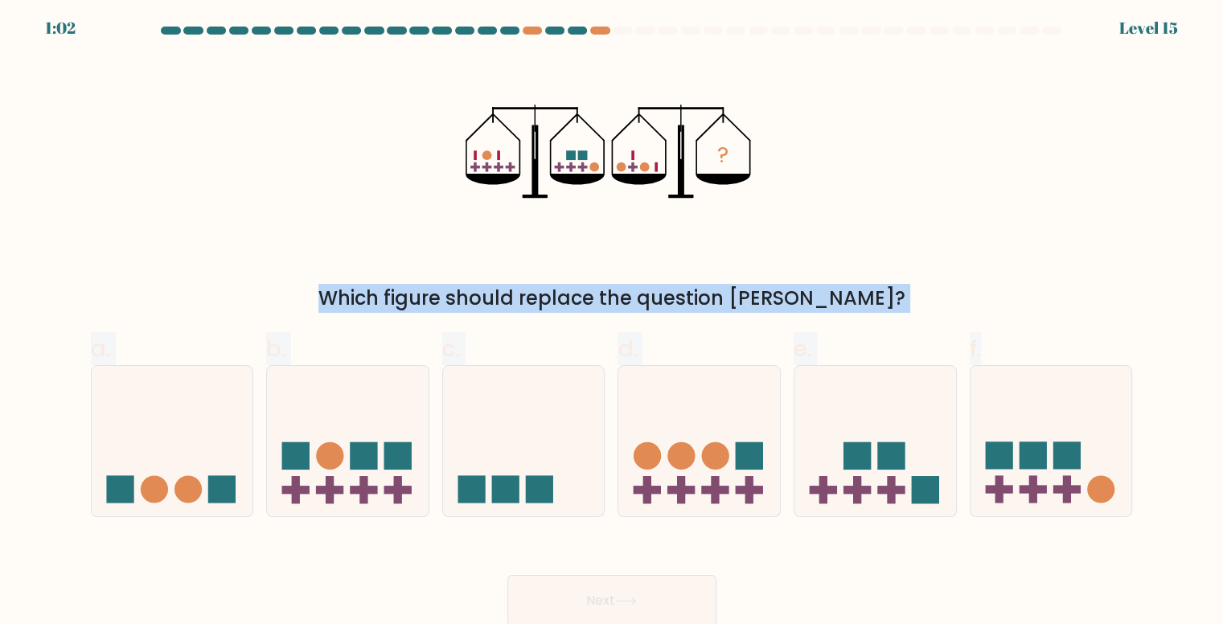
drag, startPoint x: 1190, startPoint y: 165, endPoint x: 1231, endPoint y: 374, distance: 212.9
click at [1222, 374] on html "1:02 Level 15" at bounding box center [611, 312] width 1223 height 630
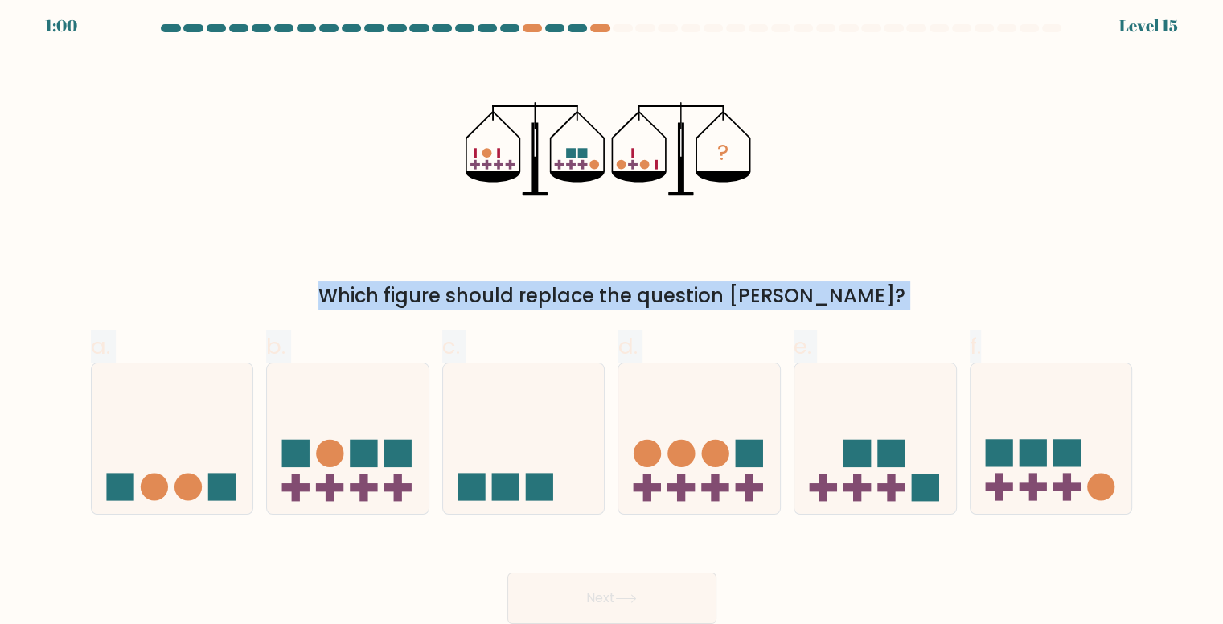
click at [647, 290] on div "Which figure should replace the question mark?" at bounding box center [612, 295] width 1023 height 29
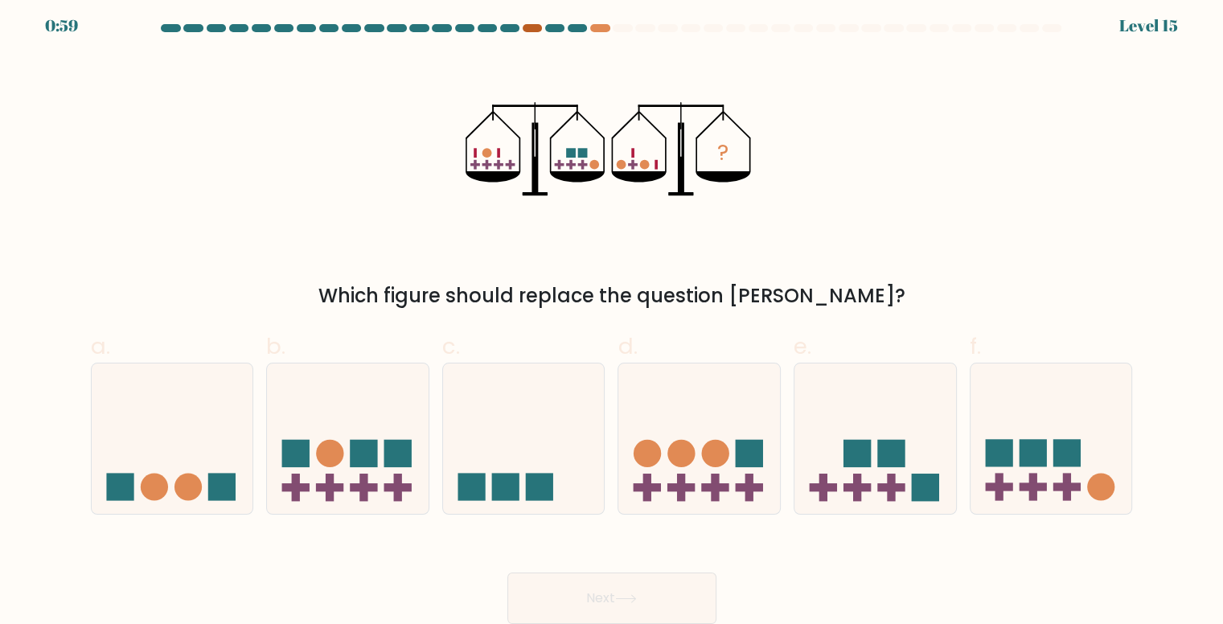
click at [530, 30] on div at bounding box center [532, 28] width 19 height 8
click at [605, 26] on div at bounding box center [599, 28] width 19 height 8
drag, startPoint x: 673, startPoint y: 541, endPoint x: 649, endPoint y: 536, distance: 24.8
click at [649, 536] on form at bounding box center [611, 324] width 1223 height 600
click at [653, 474] on icon at bounding box center [699, 439] width 162 height 134
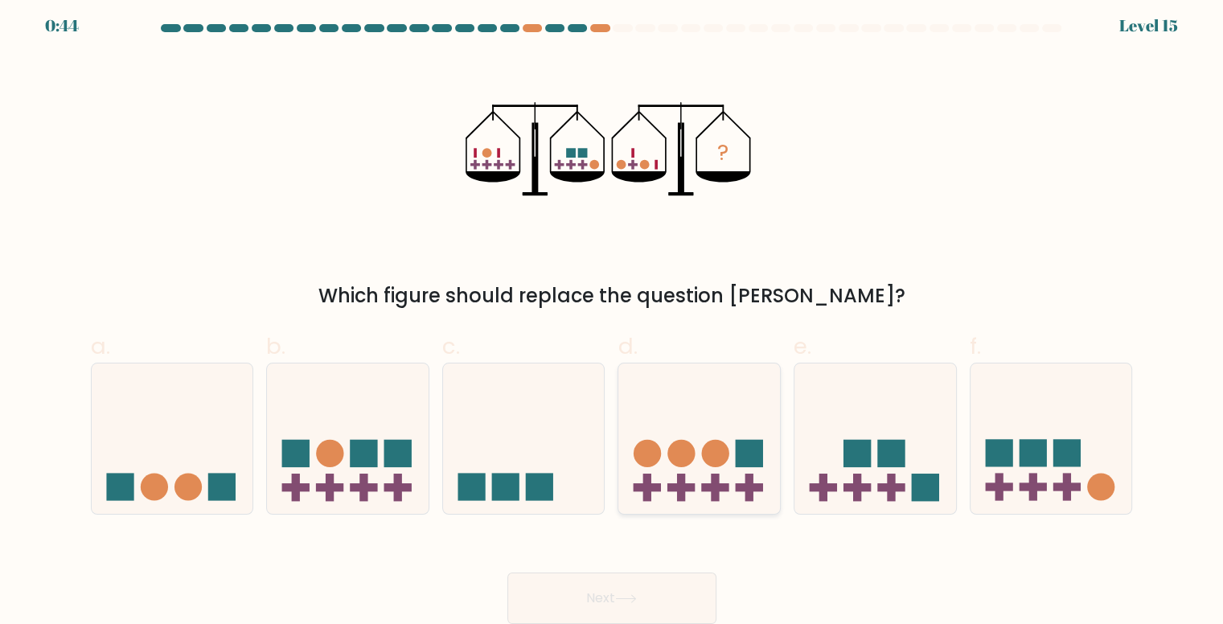
click at [613, 317] on input "d." at bounding box center [612, 311] width 1 height 10
radio input "true"
click at [614, 621] on button "Next" at bounding box center [611, 598] width 209 height 51
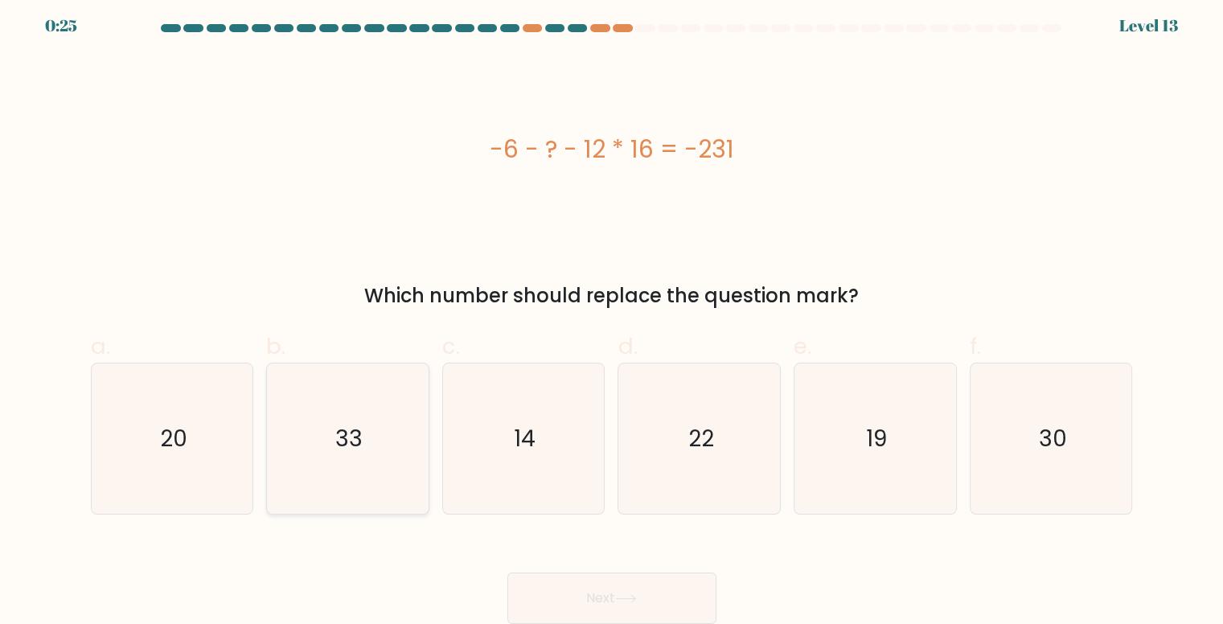
click at [396, 485] on icon "33" at bounding box center [348, 439] width 150 height 150
click at [612, 317] on input "b. 33" at bounding box center [612, 311] width 1 height 10
radio input "true"
click at [643, 614] on button "Next" at bounding box center [611, 598] width 209 height 51
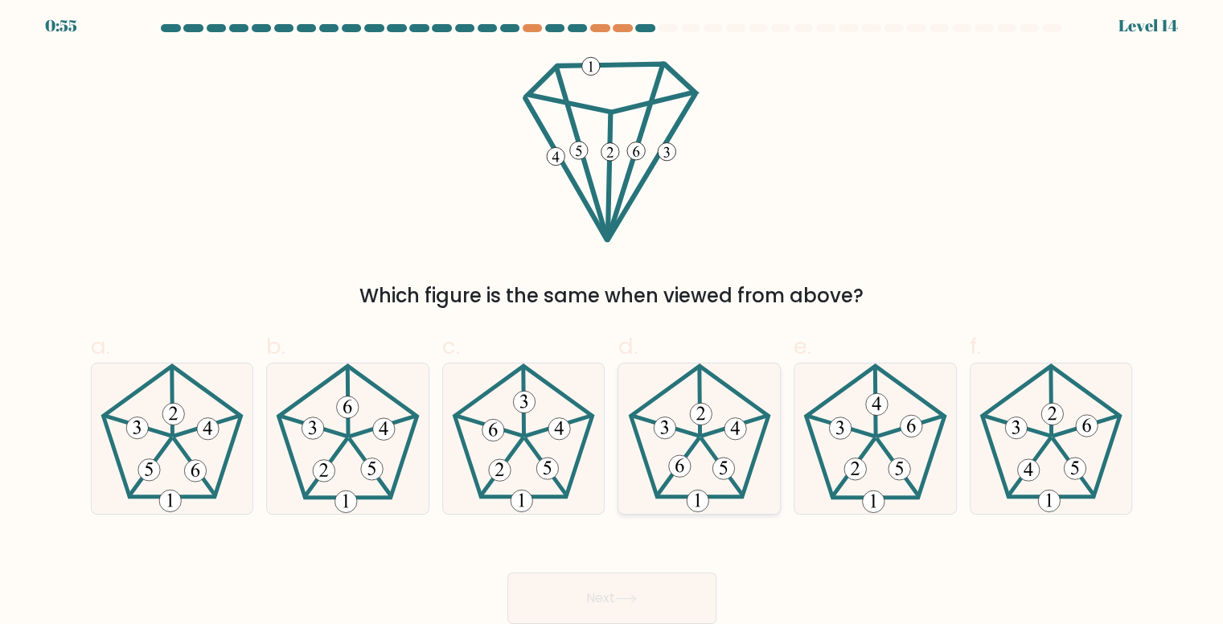
click at [689, 460] on icon at bounding box center [700, 439] width 150 height 150
click at [613, 317] on input "d." at bounding box center [612, 311] width 1 height 10
radio input "true"
click at [604, 605] on button "Next" at bounding box center [611, 598] width 209 height 51
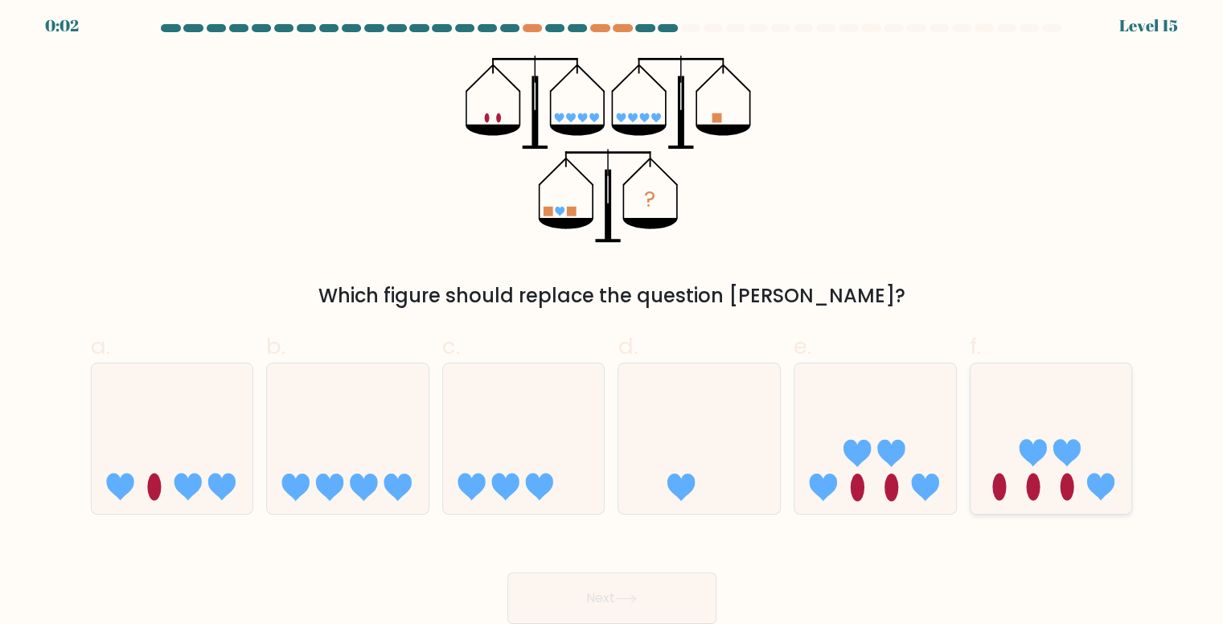
click at [979, 481] on icon at bounding box center [1052, 439] width 162 height 134
click at [613, 317] on input "f." at bounding box center [612, 311] width 1 height 10
radio input "true"
click at [688, 603] on button "Next" at bounding box center [611, 598] width 209 height 51
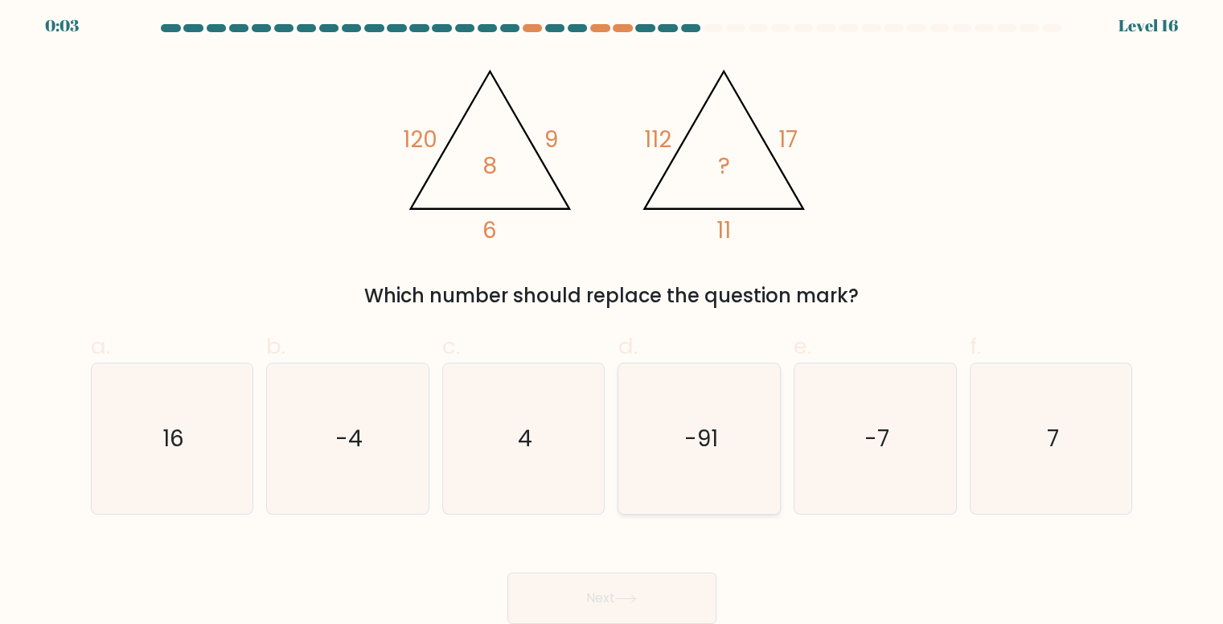
click at [682, 429] on icon "-91" at bounding box center [700, 439] width 150 height 150
click at [613, 317] on input "d. -91" at bounding box center [612, 311] width 1 height 10
radio input "true"
click at [860, 451] on icon "-7" at bounding box center [875, 439] width 150 height 150
click at [613, 317] on input "e. -7" at bounding box center [612, 311] width 1 height 10
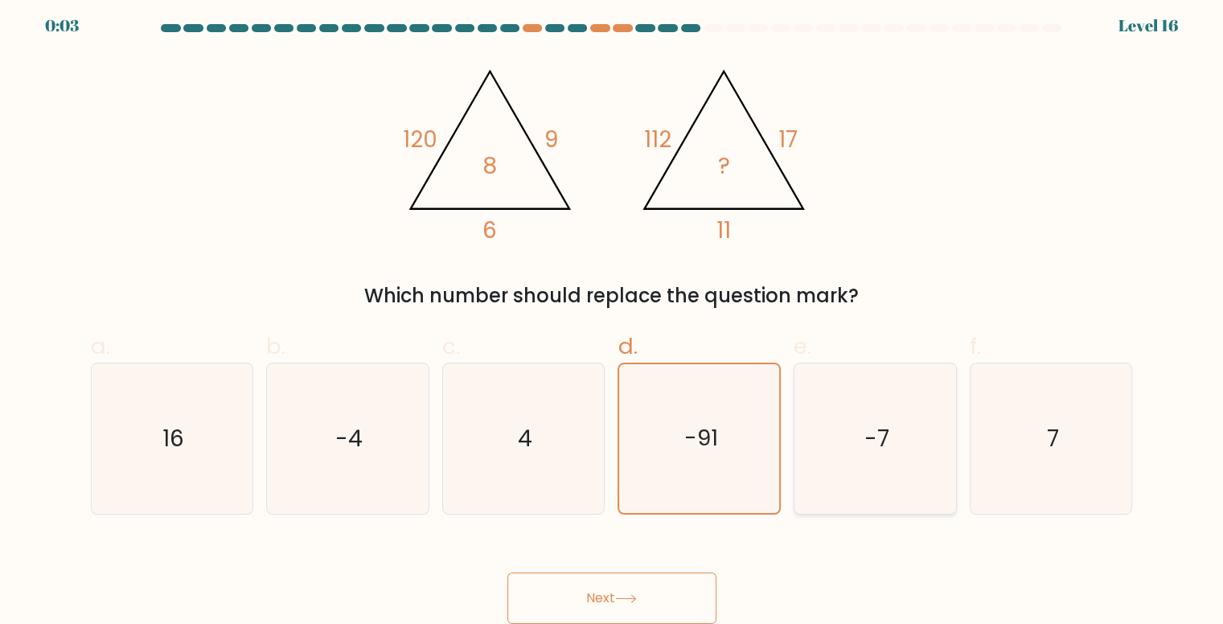
radio input "true"
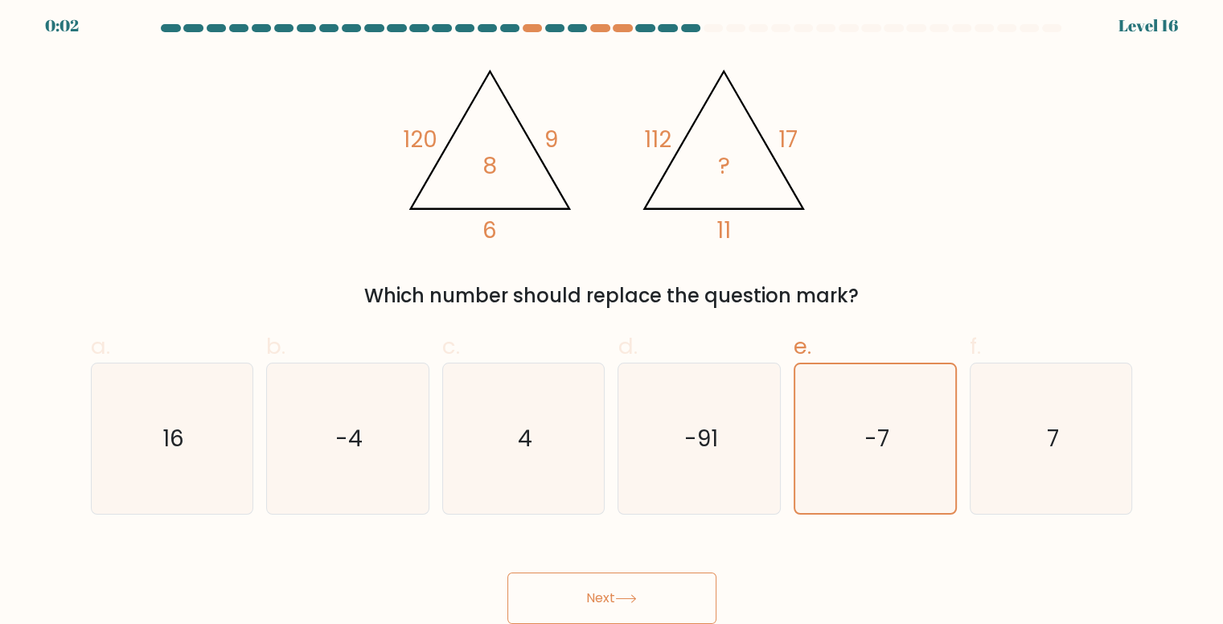
click at [613, 611] on button "Next" at bounding box center [611, 598] width 209 height 51
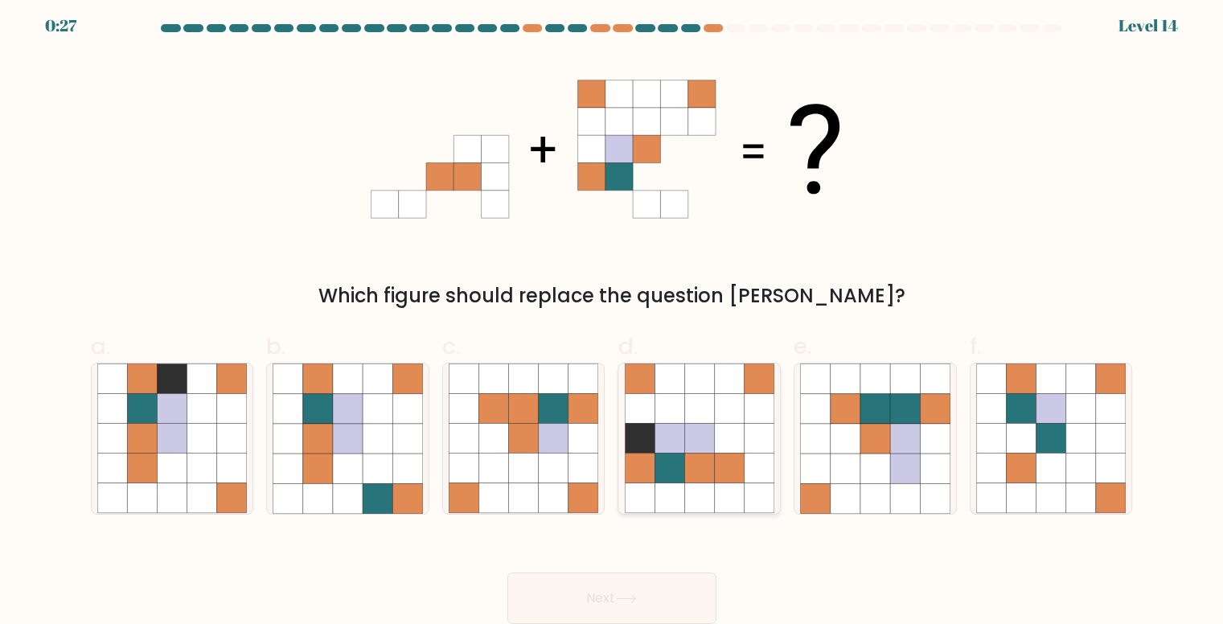
click at [696, 474] on icon at bounding box center [699, 469] width 30 height 30
click at [613, 317] on input "d." at bounding box center [612, 311] width 1 height 10
radio input "true"
click at [526, 456] on icon at bounding box center [524, 469] width 30 height 30
click at [612, 317] on input "c." at bounding box center [612, 311] width 1 height 10
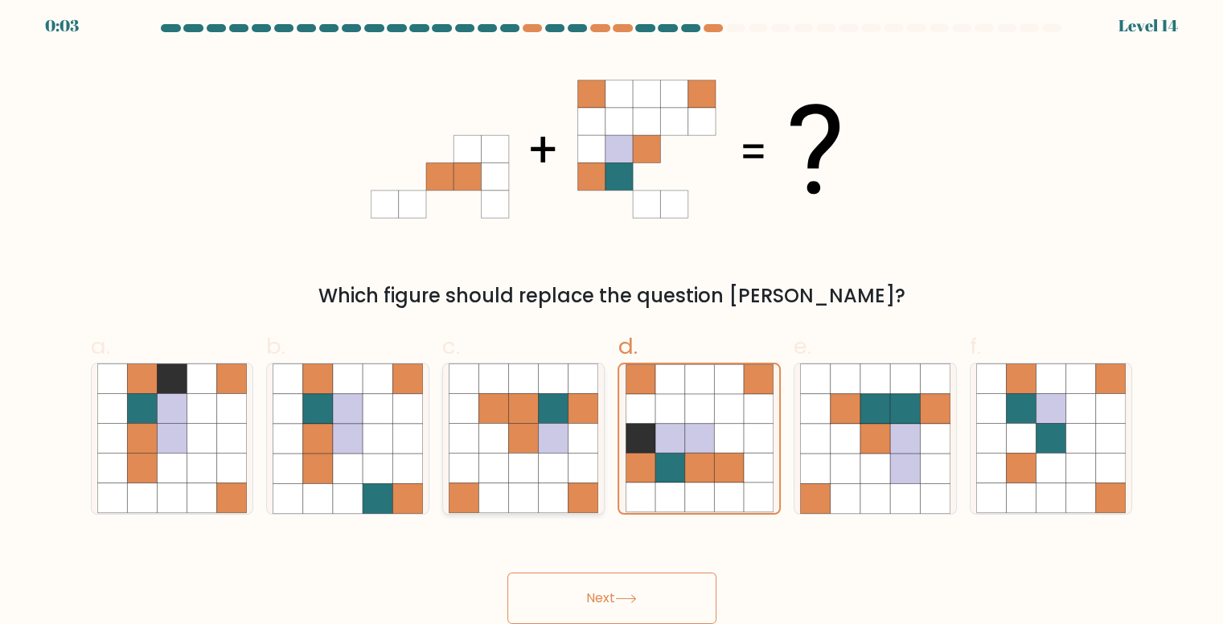
radio input "true"
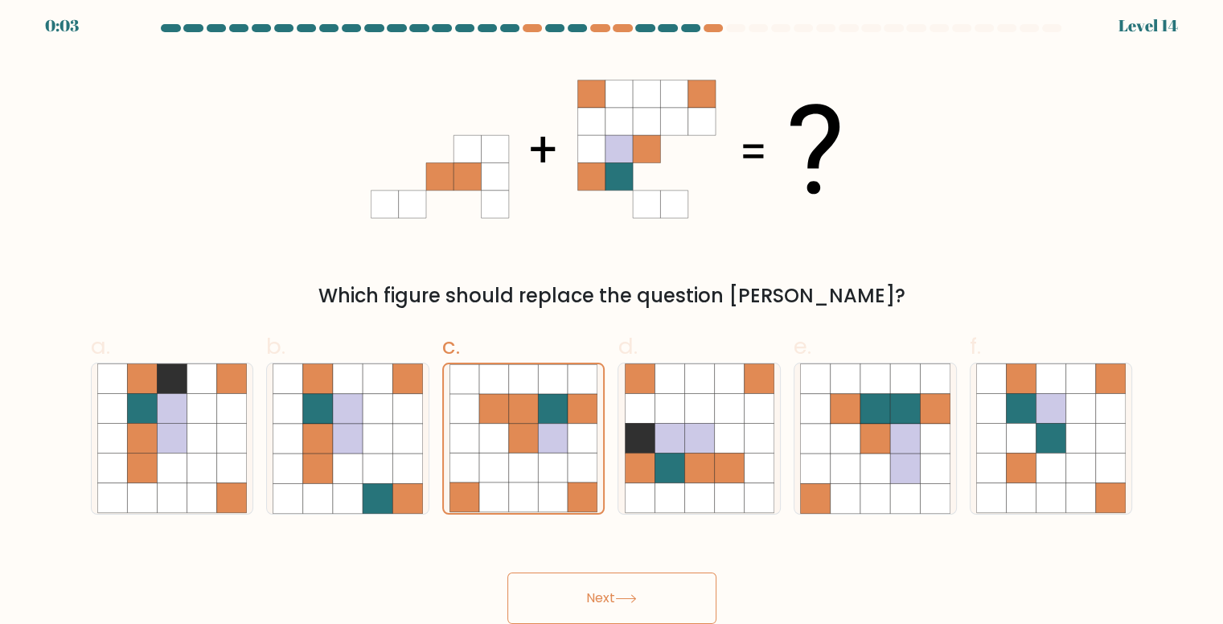
click at [601, 599] on button "Next" at bounding box center [611, 598] width 209 height 51
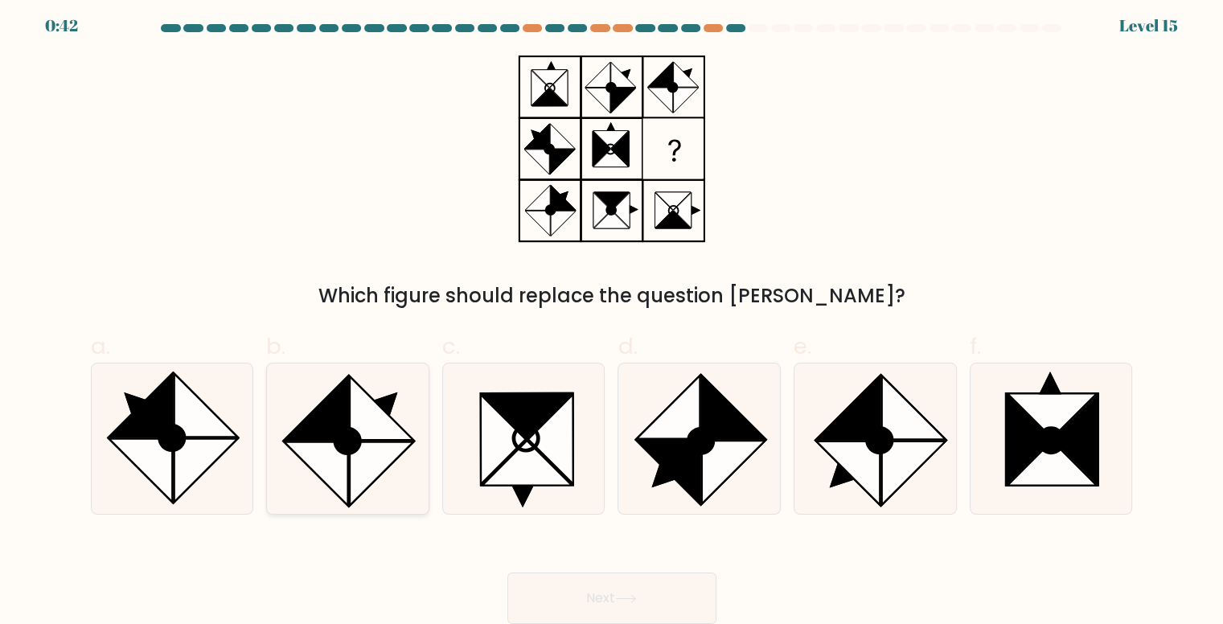
click at [328, 469] on icon at bounding box center [317, 474] width 64 height 64
click at [612, 317] on input "b." at bounding box center [612, 311] width 1 height 10
radio input "true"
click at [558, 591] on button "Next" at bounding box center [611, 598] width 209 height 51
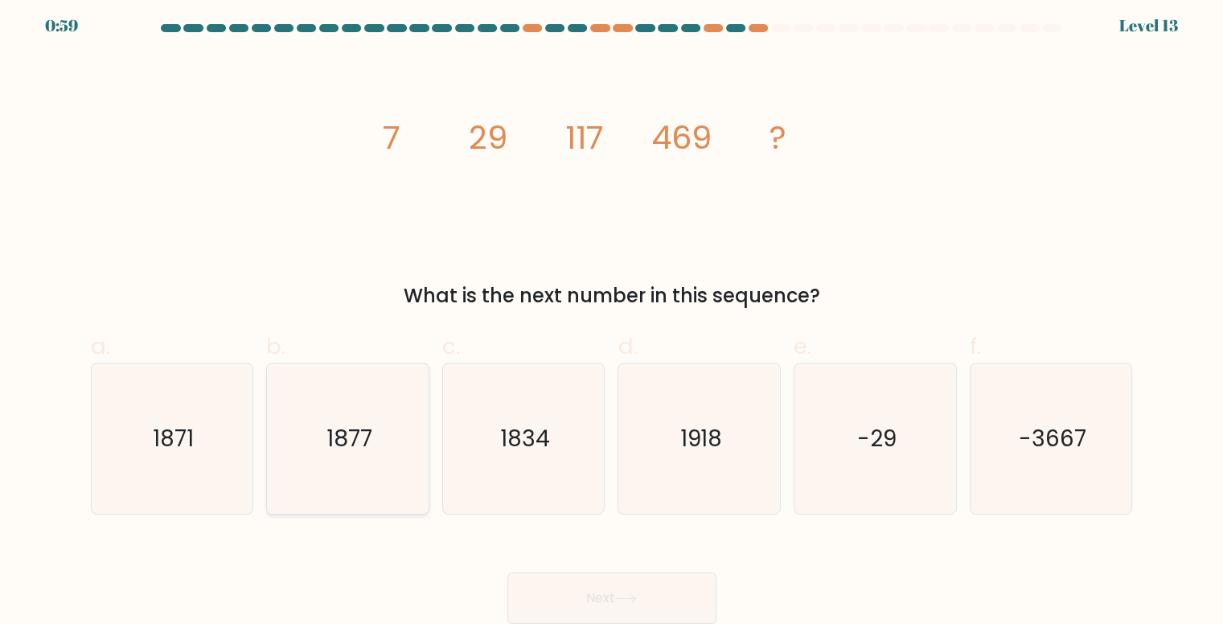
click at [393, 415] on icon "1877" at bounding box center [348, 439] width 150 height 150
click at [612, 317] on input "b. 1877" at bounding box center [612, 311] width 1 height 10
radio input "true"
click at [609, 574] on button "Next" at bounding box center [611, 598] width 209 height 51
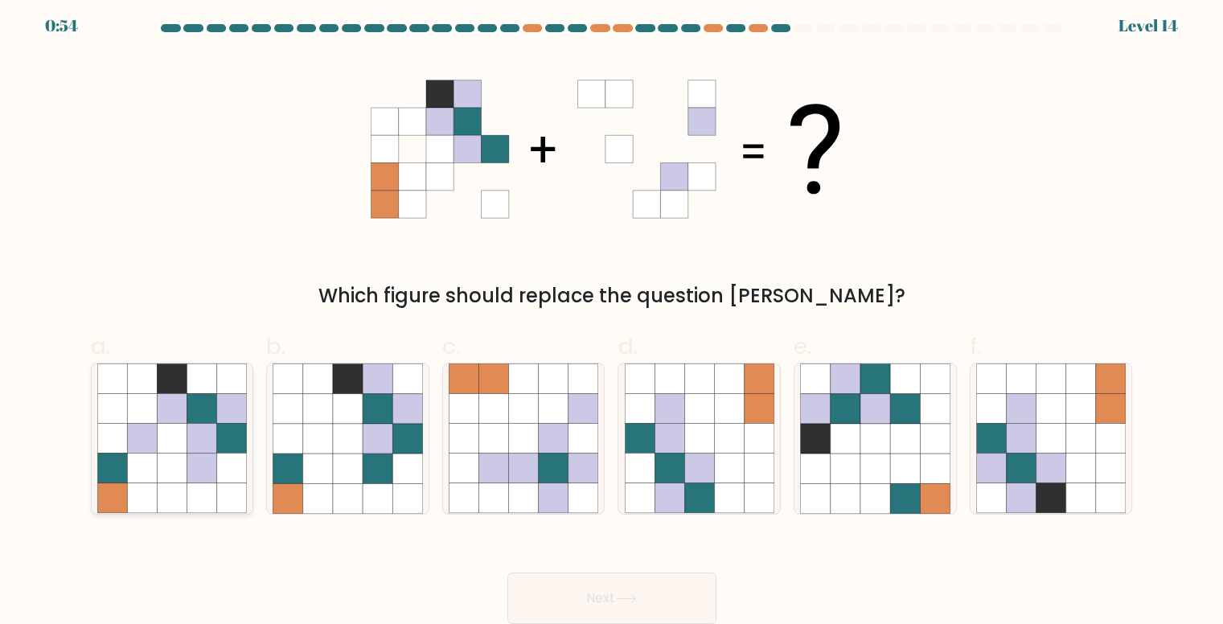
click at [219, 443] on icon at bounding box center [232, 439] width 30 height 30
click at [612, 317] on input "a." at bounding box center [612, 311] width 1 height 10
radio input "true"
click at [1023, 481] on icon at bounding box center [1021, 469] width 30 height 30
click at [613, 317] on input "f." at bounding box center [612, 311] width 1 height 10
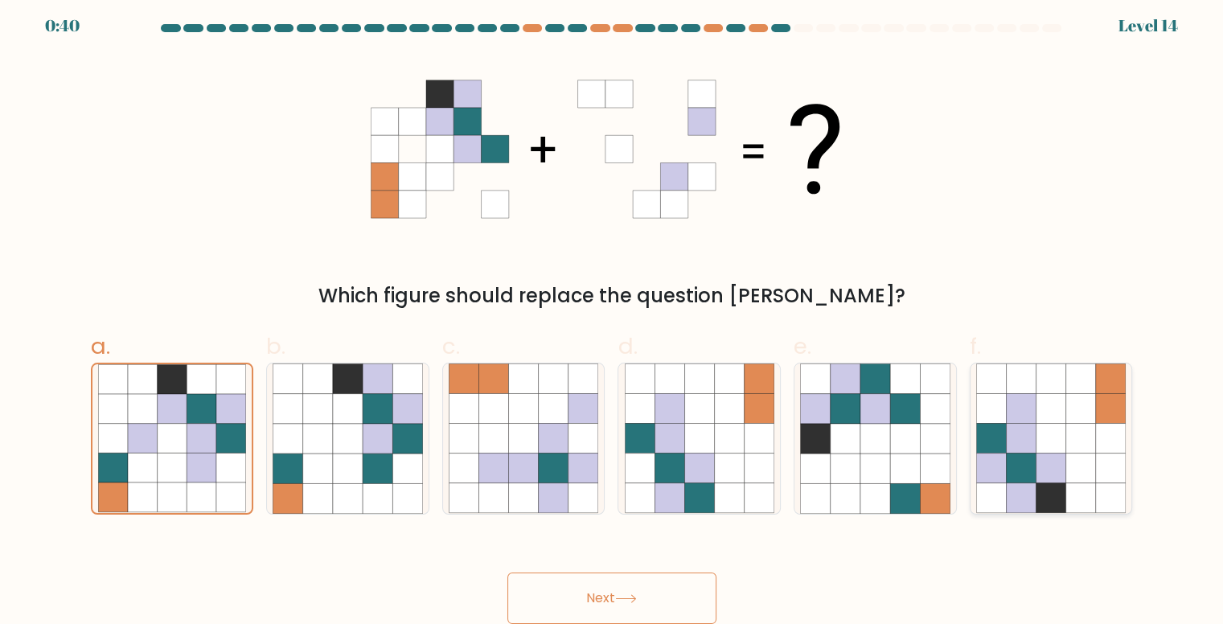
radio input "true"
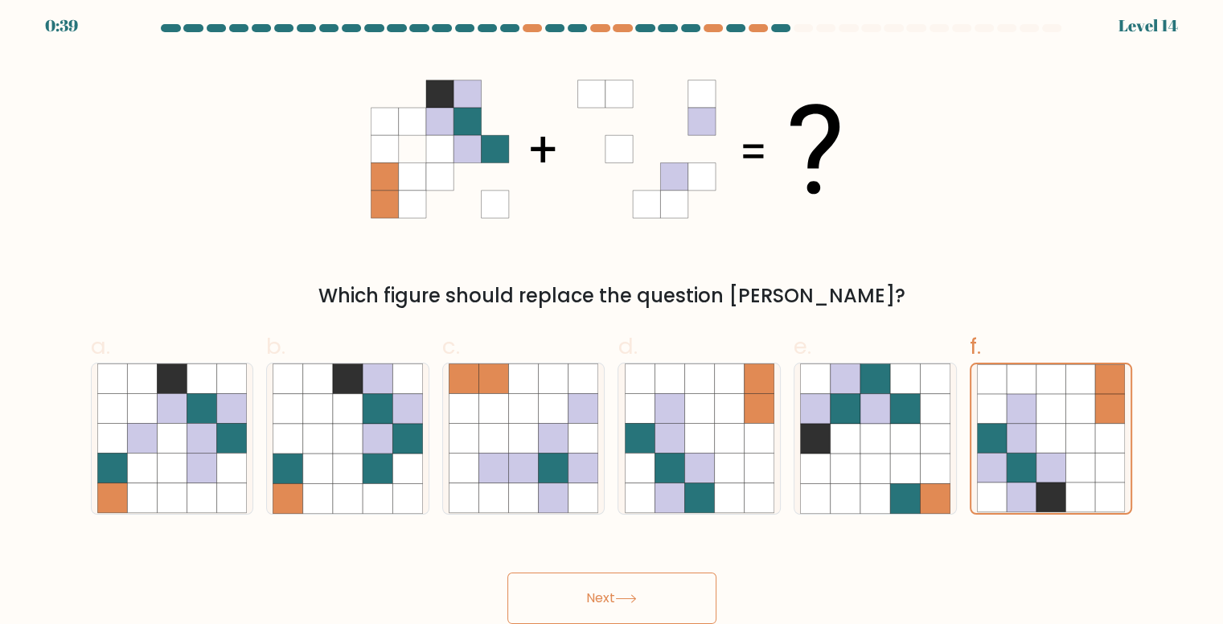
click at [602, 615] on button "Next" at bounding box center [611, 598] width 209 height 51
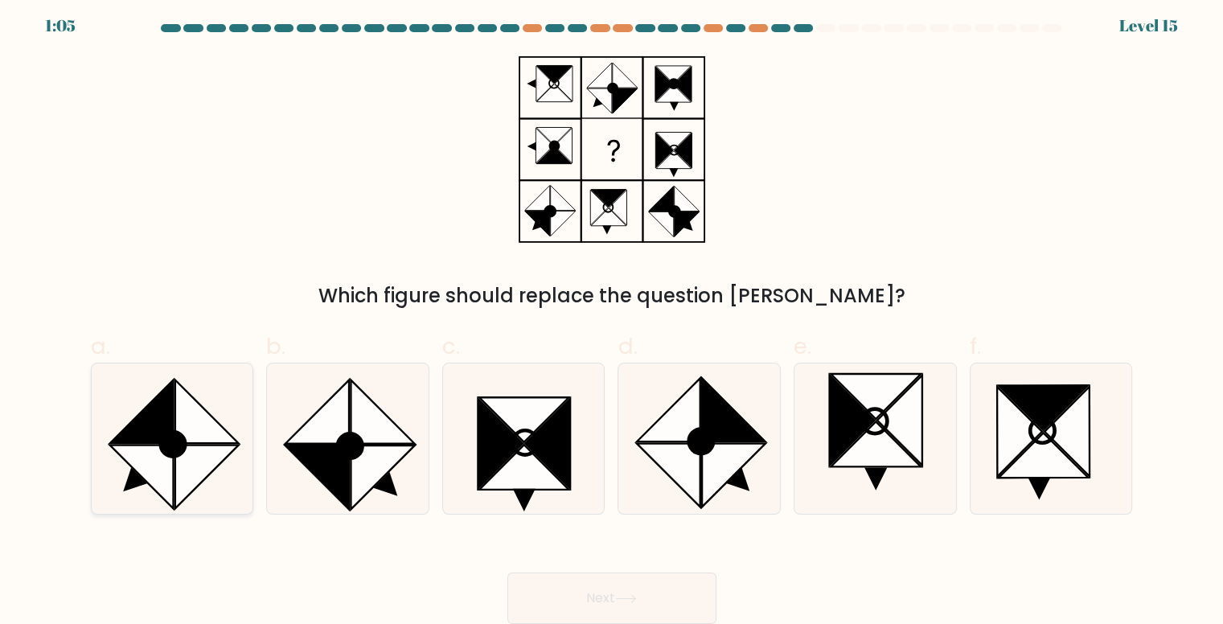
click at [153, 471] on icon at bounding box center [141, 478] width 64 height 64
click at [612, 317] on input "a." at bounding box center [612, 311] width 1 height 10
radio input "true"
click at [562, 586] on button "Next" at bounding box center [611, 598] width 209 height 51
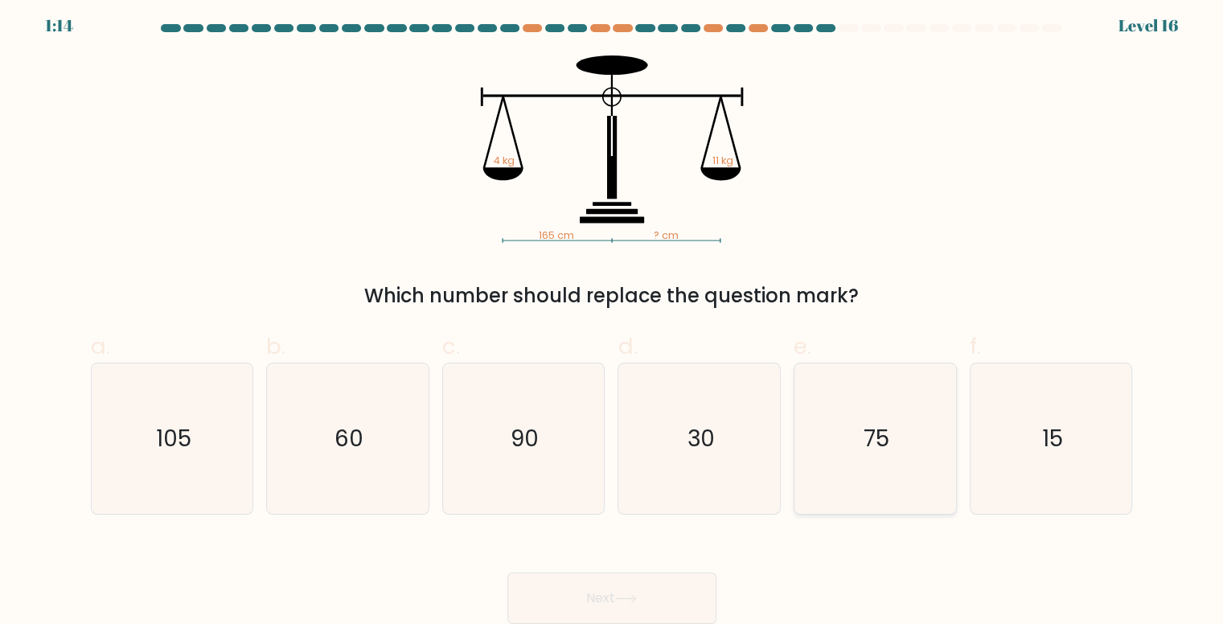
click at [913, 438] on icon "75" at bounding box center [875, 439] width 150 height 150
click at [613, 317] on input "e. 75" at bounding box center [612, 311] width 1 height 10
radio input "true"
click at [560, 575] on button "Next" at bounding box center [611, 598] width 209 height 51
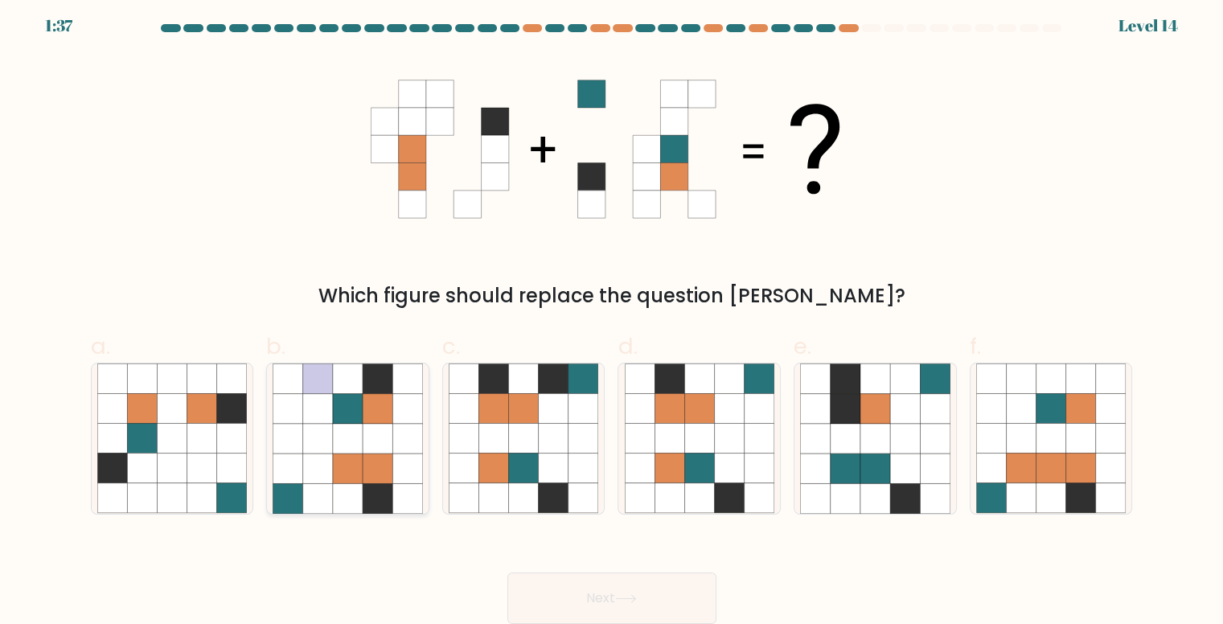
click at [374, 446] on icon at bounding box center [378, 439] width 30 height 30
click at [612, 317] on input "b." at bounding box center [612, 311] width 1 height 10
radio input "true"
click at [713, 464] on icon at bounding box center [699, 469] width 30 height 30
click at [613, 317] on input "d." at bounding box center [612, 311] width 1 height 10
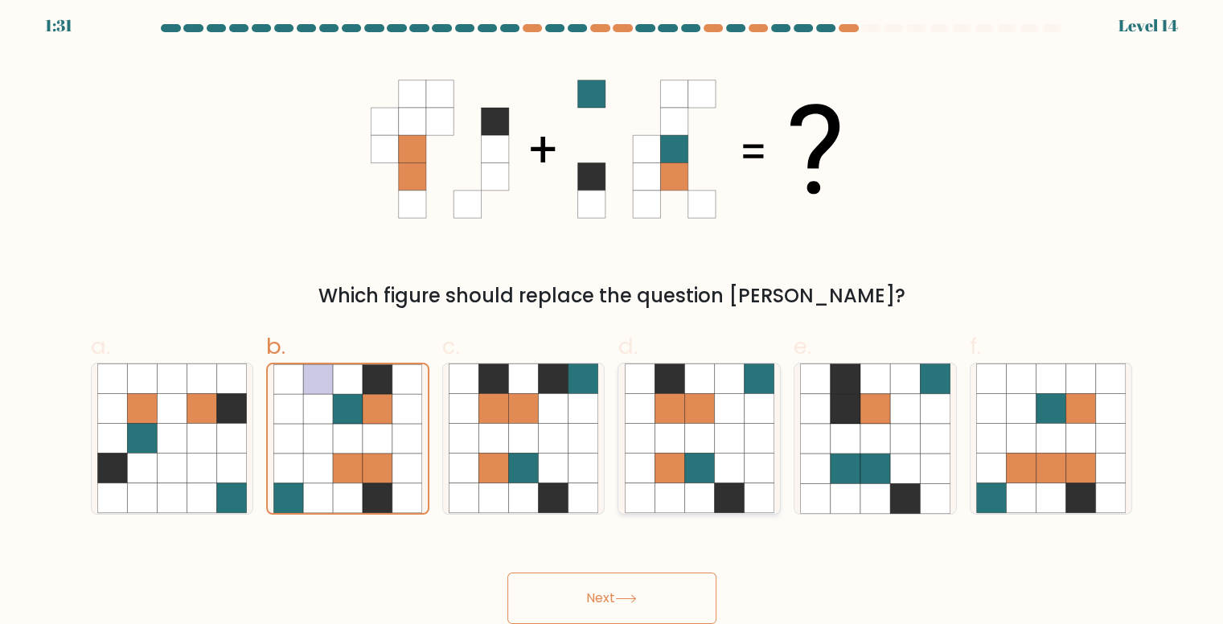
radio input "true"
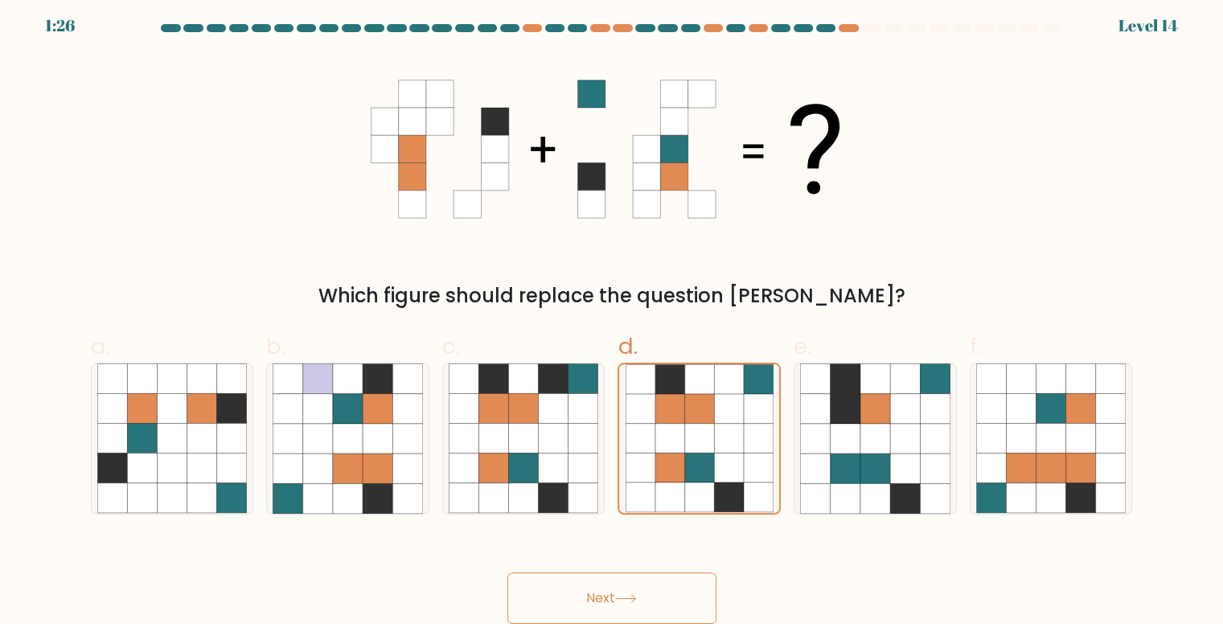
click at [621, 598] on icon at bounding box center [626, 598] width 22 height 9
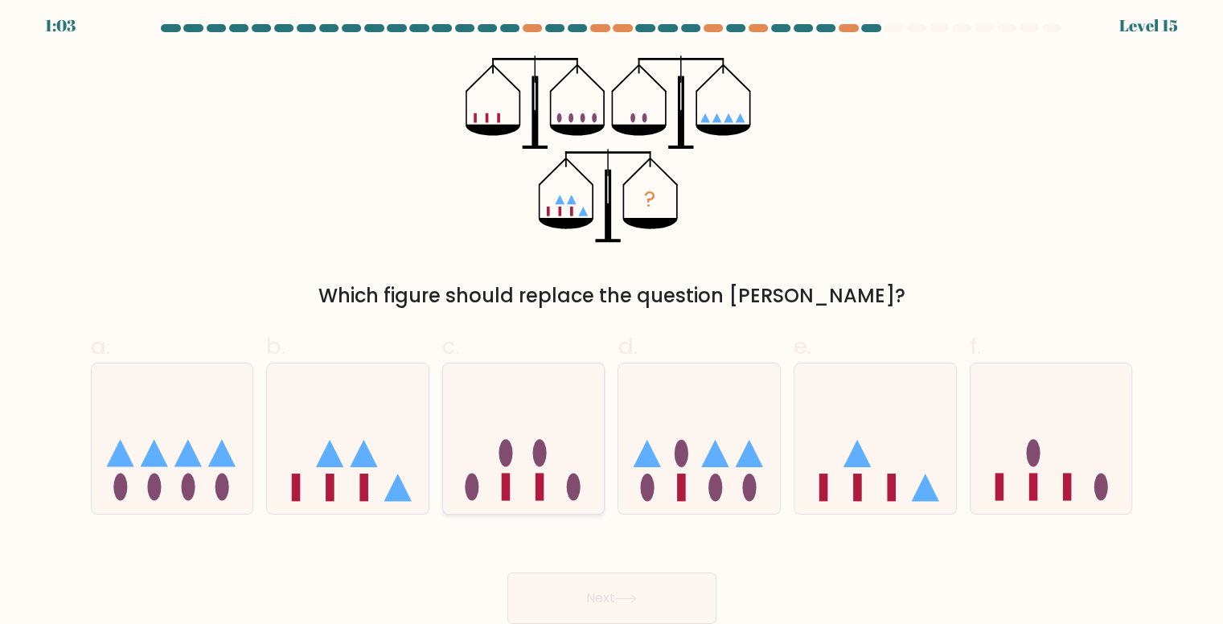
click at [511, 479] on icon at bounding box center [524, 439] width 162 height 134
click at [612, 317] on input "c." at bounding box center [612, 311] width 1 height 10
radio input "true"
click at [618, 609] on button "Next" at bounding box center [611, 598] width 209 height 51
click at [607, 608] on button "Next" at bounding box center [611, 598] width 209 height 51
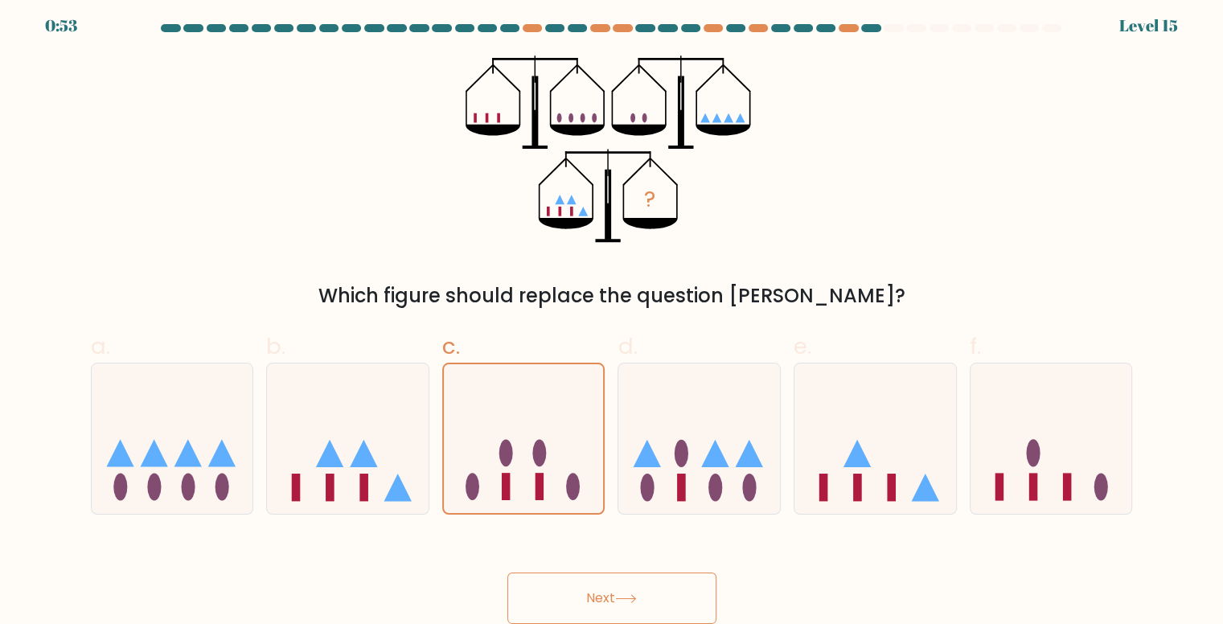
click at [592, 590] on button "Next" at bounding box center [611, 598] width 209 height 51
click at [586, 607] on button "Next" at bounding box center [611, 598] width 209 height 51
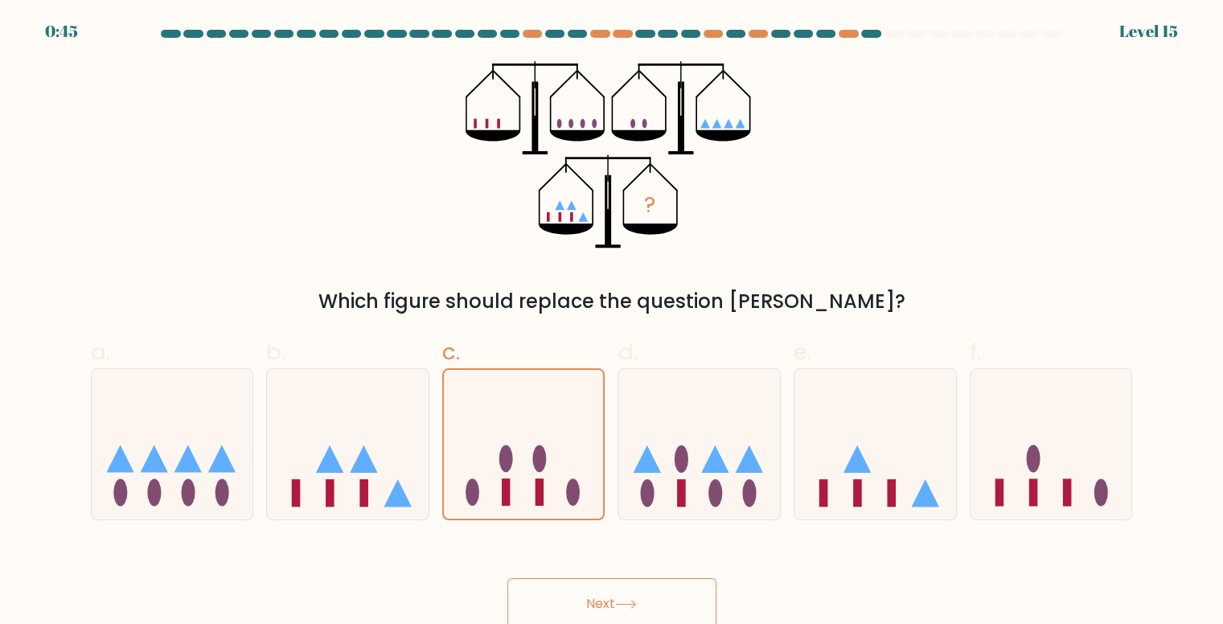
click at [573, 562] on div "Next" at bounding box center [612, 585] width 1062 height 90
click at [597, 588] on button "Next" at bounding box center [611, 603] width 209 height 51
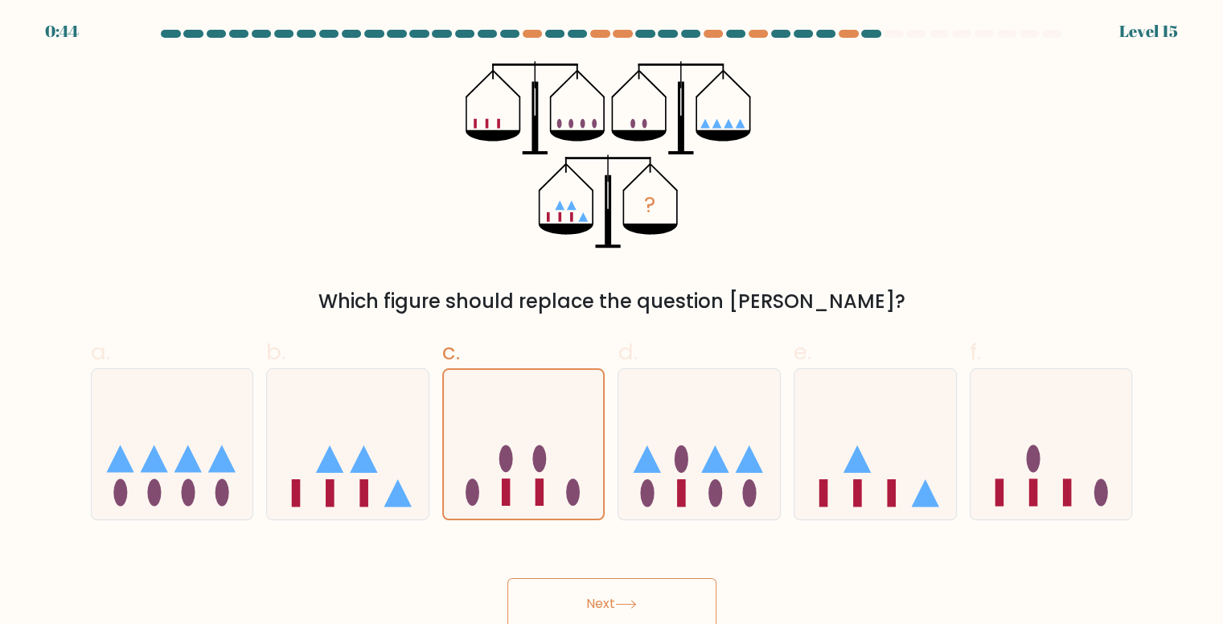
click at [597, 588] on button "Next" at bounding box center [611, 603] width 209 height 51
click at [653, 591] on button "Next" at bounding box center [611, 603] width 209 height 51
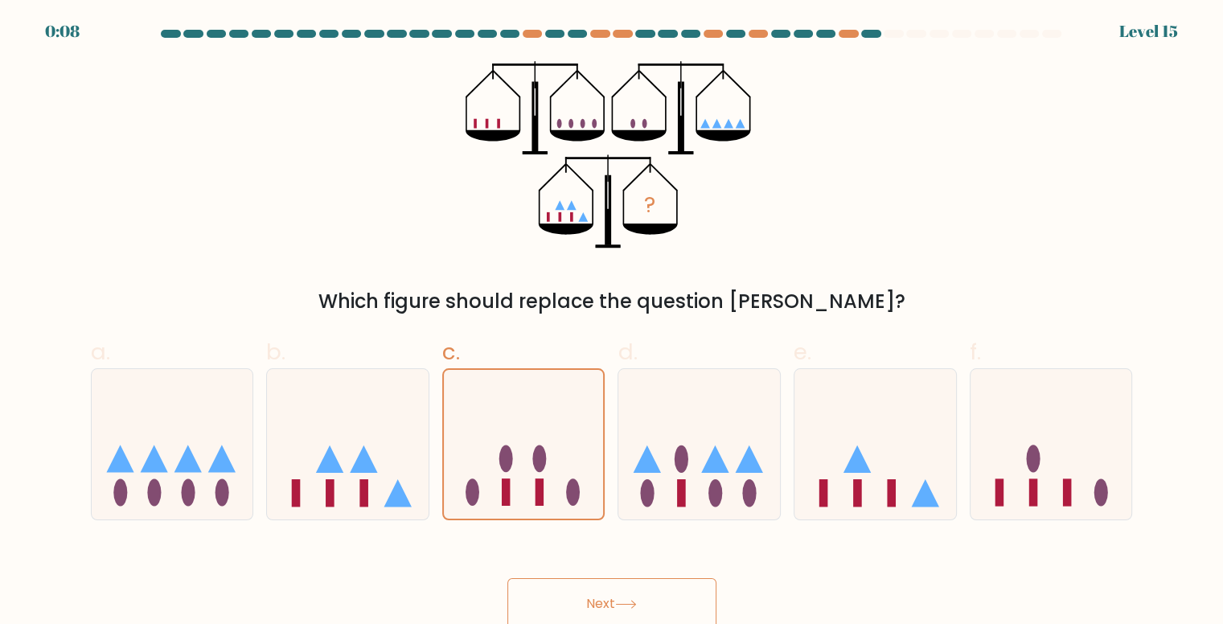
click at [653, 591] on button "Next" at bounding box center [611, 603] width 209 height 51
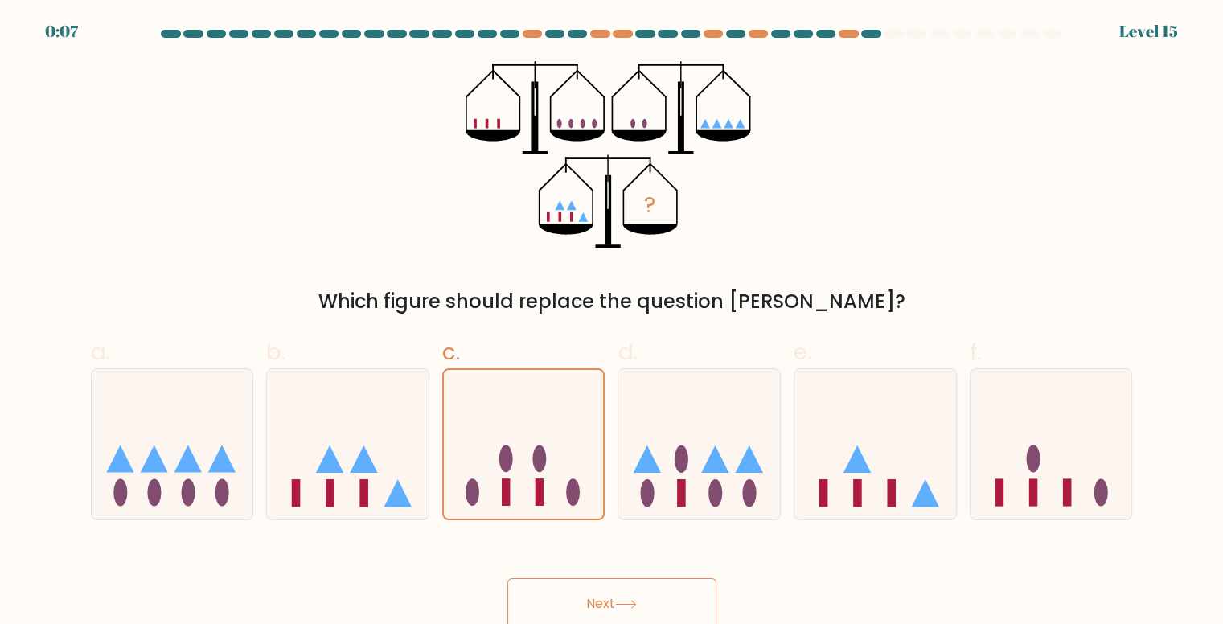
click at [653, 591] on button "Next" at bounding box center [611, 603] width 209 height 51
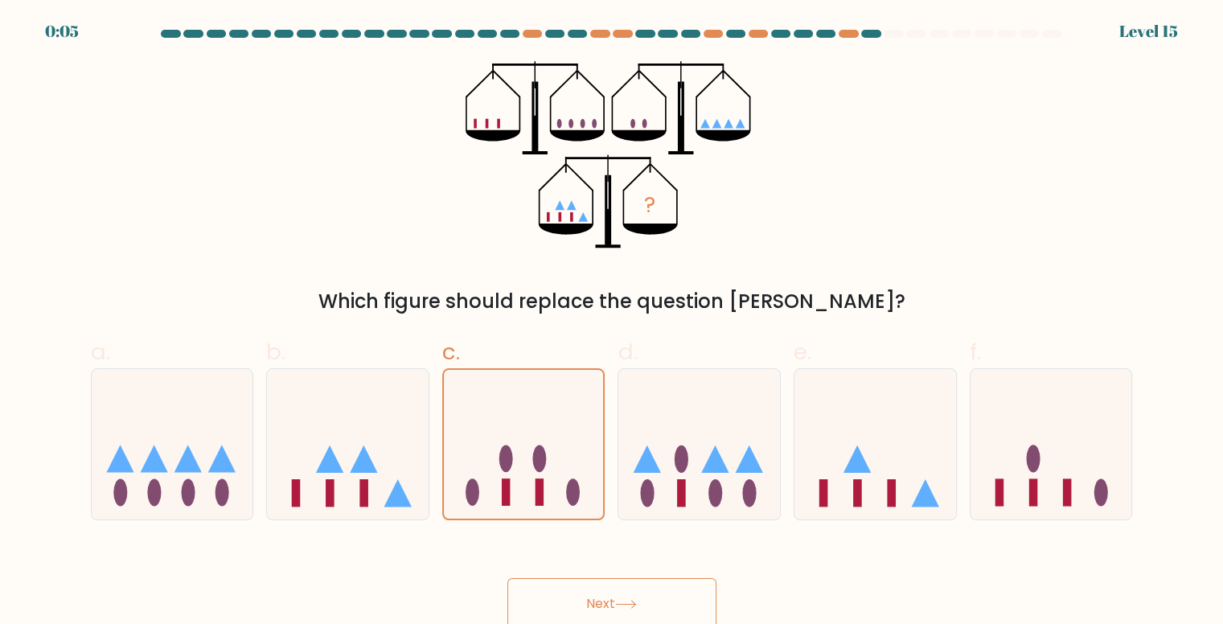
click at [653, 591] on button "Next" at bounding box center [611, 603] width 209 height 51
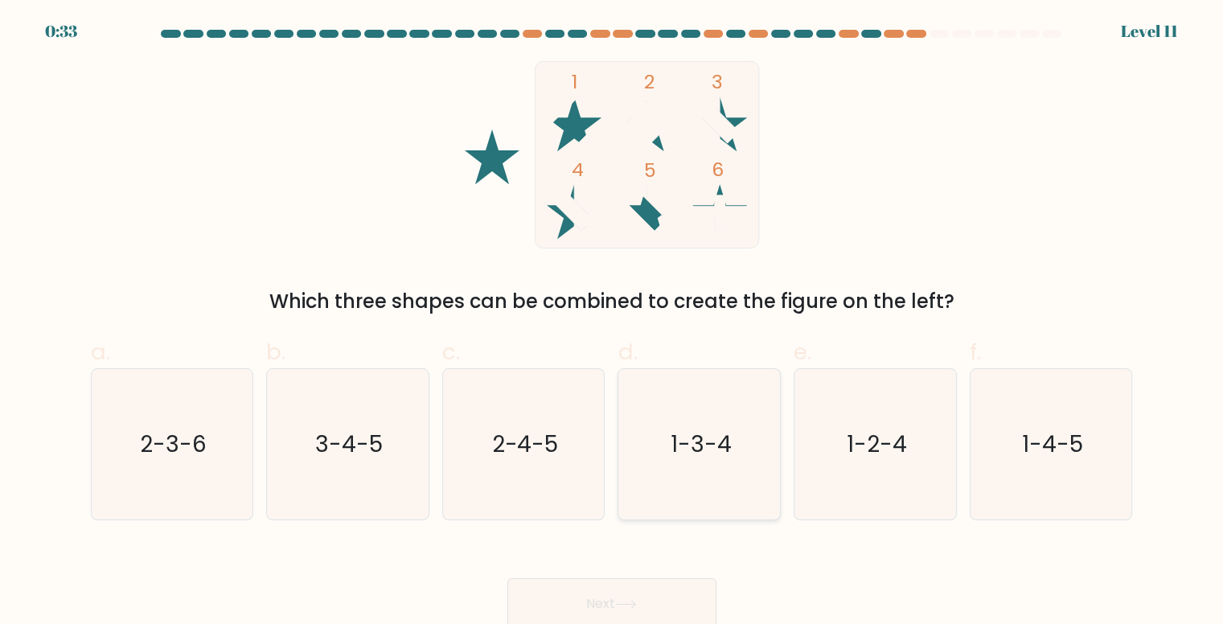
click at [712, 452] on text "1-3-4" at bounding box center [701, 444] width 61 height 31
click at [613, 323] on input "d. 1-3-4" at bounding box center [612, 317] width 1 height 10
radio input "true"
